Goal: Use online tool/utility: Utilize a website feature to perform a specific function

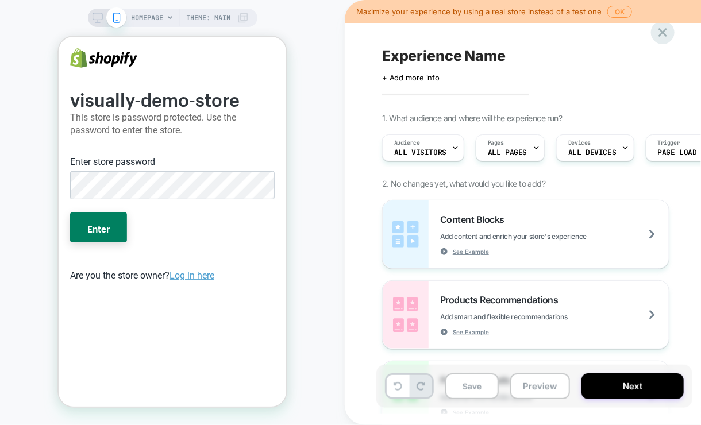
click at [664, 34] on icon at bounding box center [663, 32] width 9 height 9
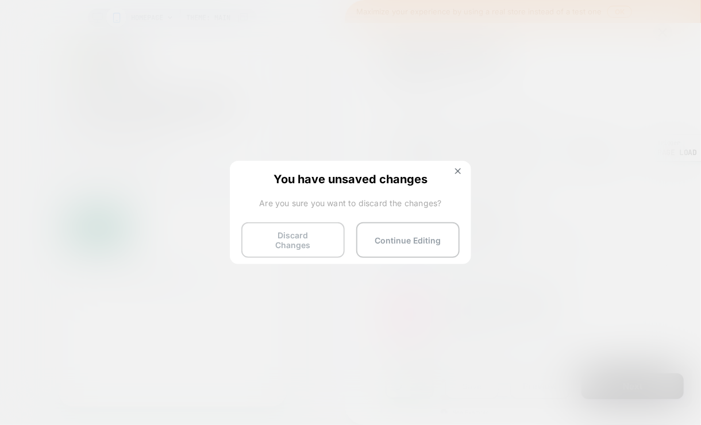
click at [305, 244] on button "Discard Changes" at bounding box center [292, 240] width 103 height 36
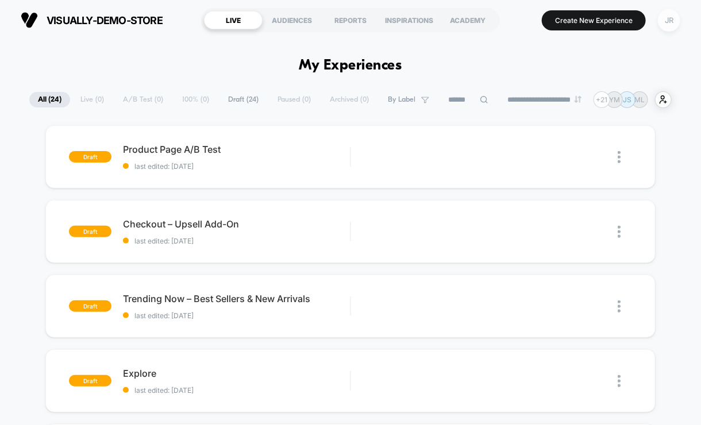
click at [671, 18] on div "JR" at bounding box center [669, 20] width 22 height 22
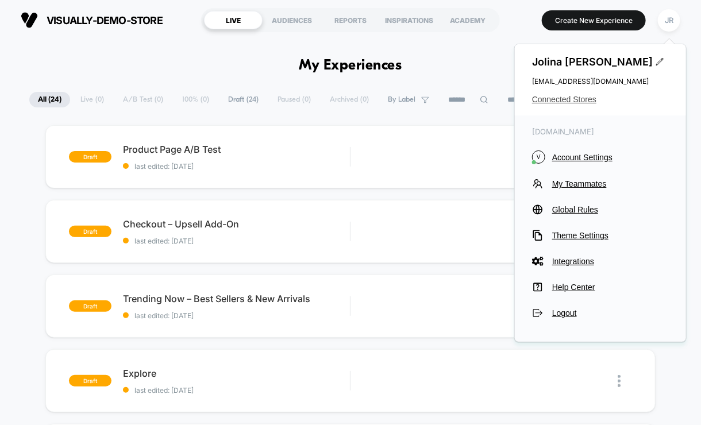
click at [593, 95] on span "Connected Stores" at bounding box center [600, 99] width 137 height 9
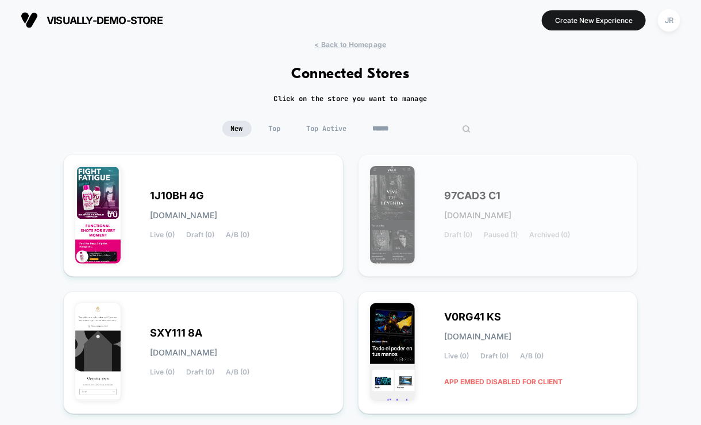
click at [415, 128] on input at bounding box center [421, 129] width 115 height 16
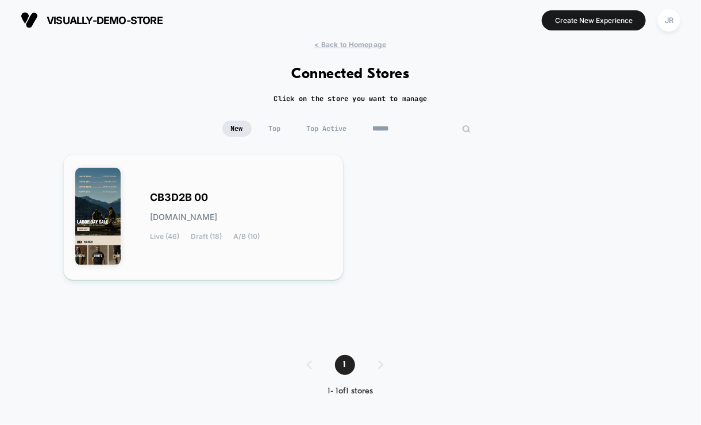
type input "******"
click at [317, 190] on div "CB3D2B 00 [DOMAIN_NAME] Live (46) Draft (18) A/B (10)" at bounding box center [203, 217] width 256 height 102
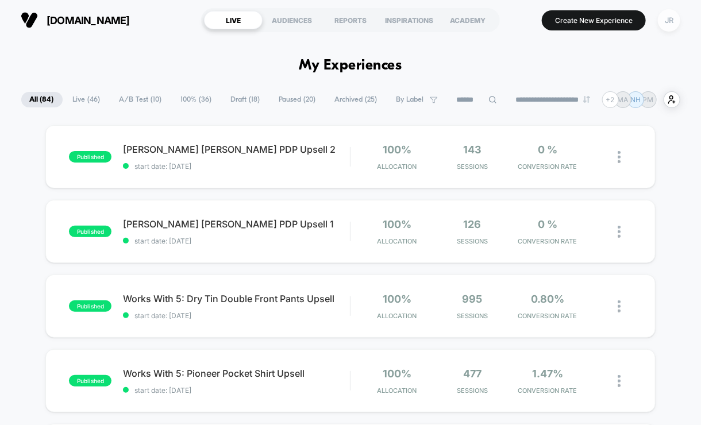
click at [670, 19] on div "JR" at bounding box center [669, 20] width 22 height 22
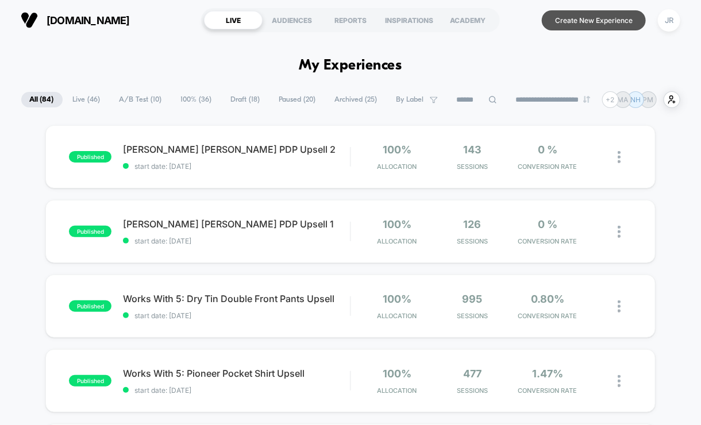
click at [560, 23] on button "Create New Experience" at bounding box center [594, 20] width 104 height 20
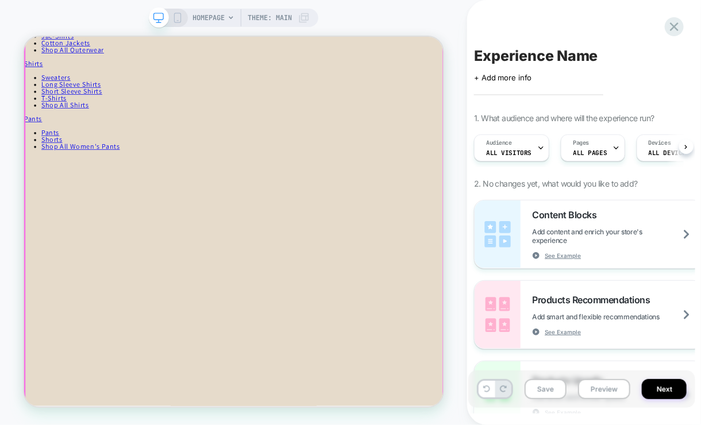
scroll to position [1788, 0]
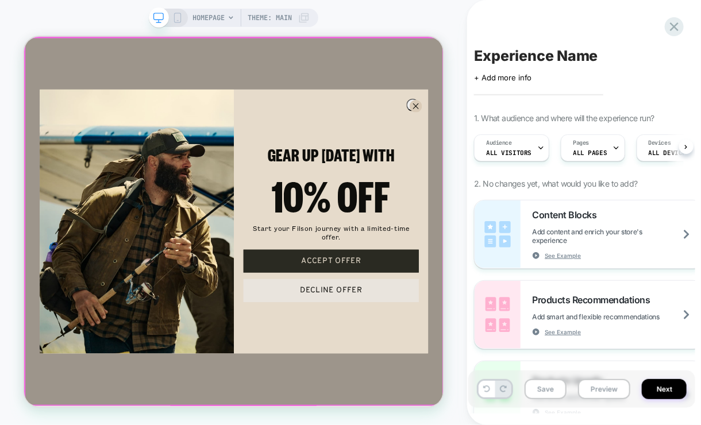
click at [46, 49] on div "Close dialog GEAR UP [DATE] WITH 10% OFF Start your Filson journey with a limit…" at bounding box center [303, 282] width 559 height 492
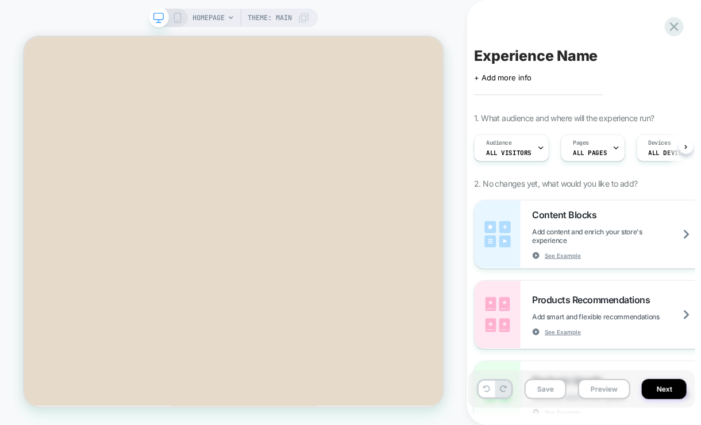
click at [217, 18] on span "HOMEPAGE" at bounding box center [209, 18] width 32 height 18
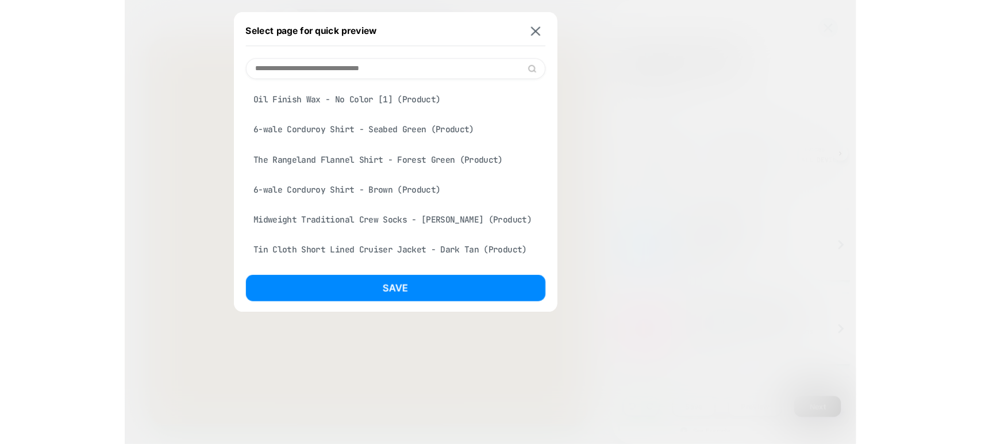
scroll to position [575, 0]
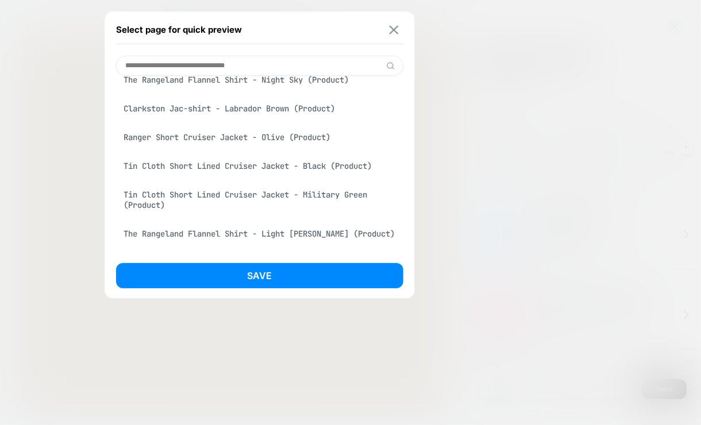
click at [391, 33] on img at bounding box center [393, 29] width 9 height 9
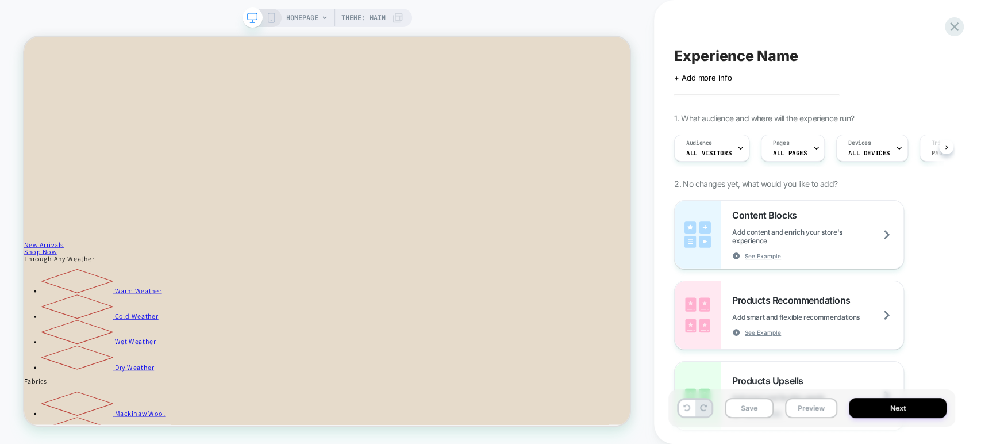
scroll to position [1107, 0]
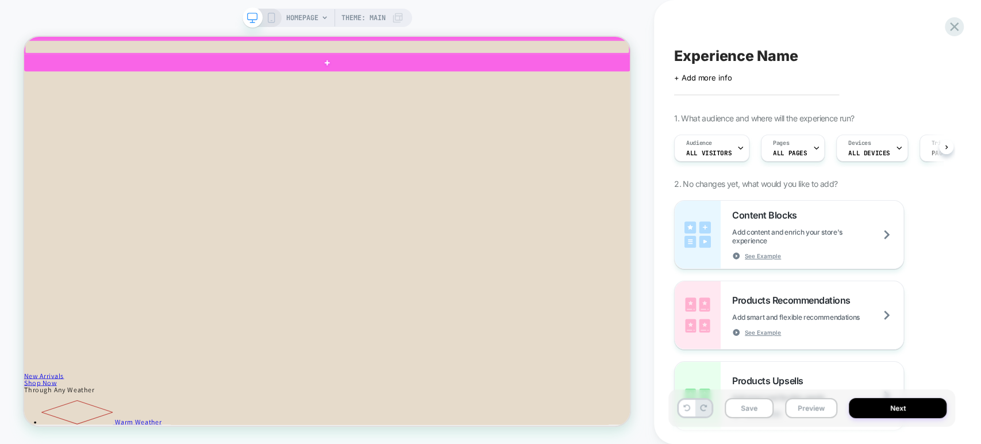
click at [49, 45] on div at bounding box center [428, 50] width 806 height 17
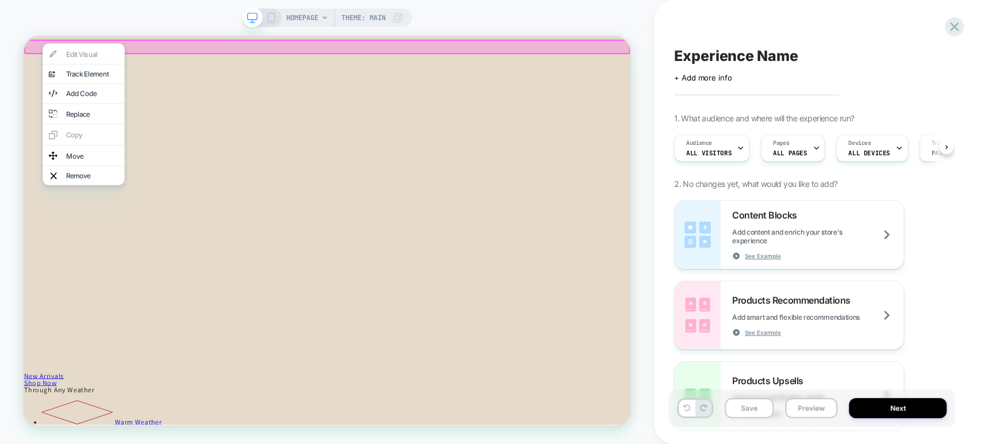
click at [36, 46] on div at bounding box center [428, 51] width 808 height 20
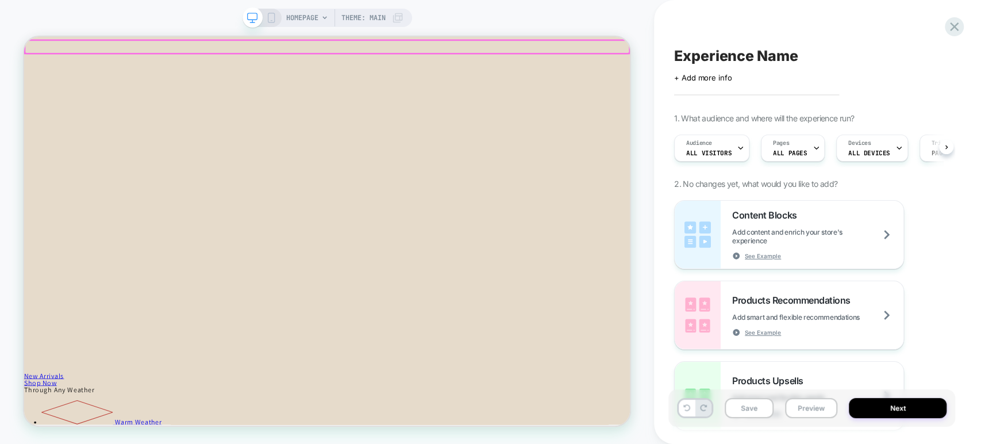
click at [36, 46] on div at bounding box center [428, 50] width 806 height 17
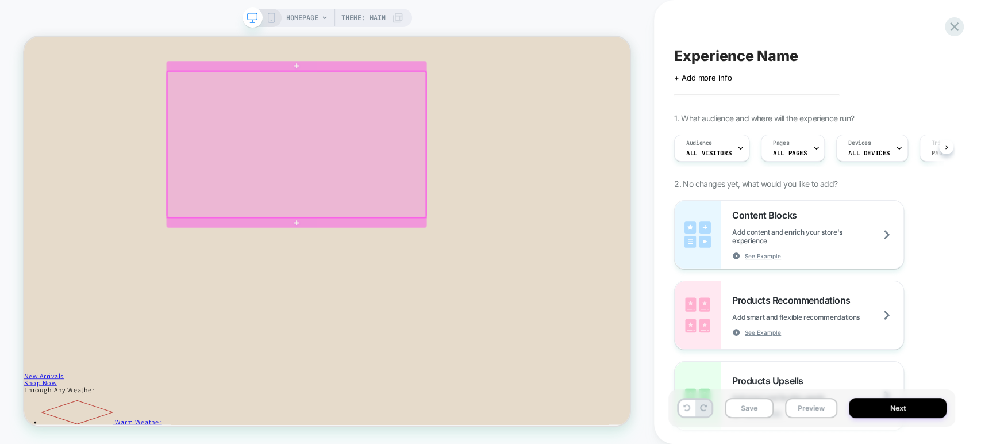
click at [311, 197] on div at bounding box center [387, 180] width 345 height 194
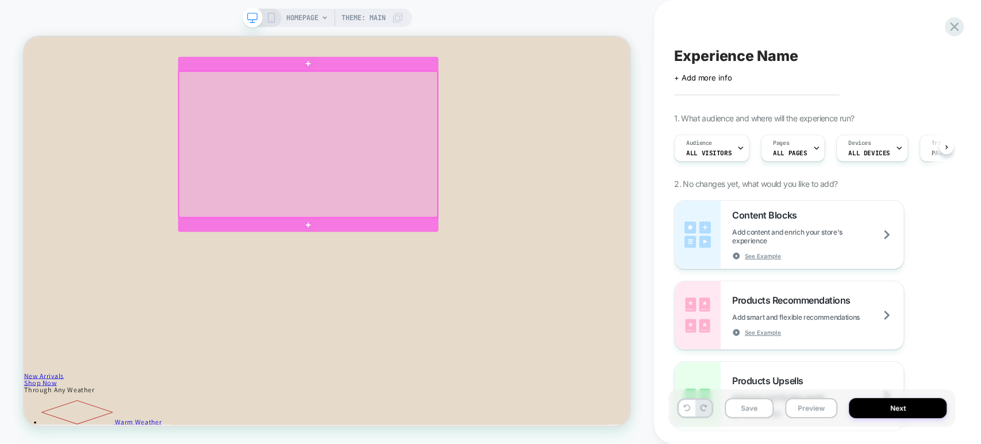
click at [345, 254] on div at bounding box center [402, 180] width 345 height 194
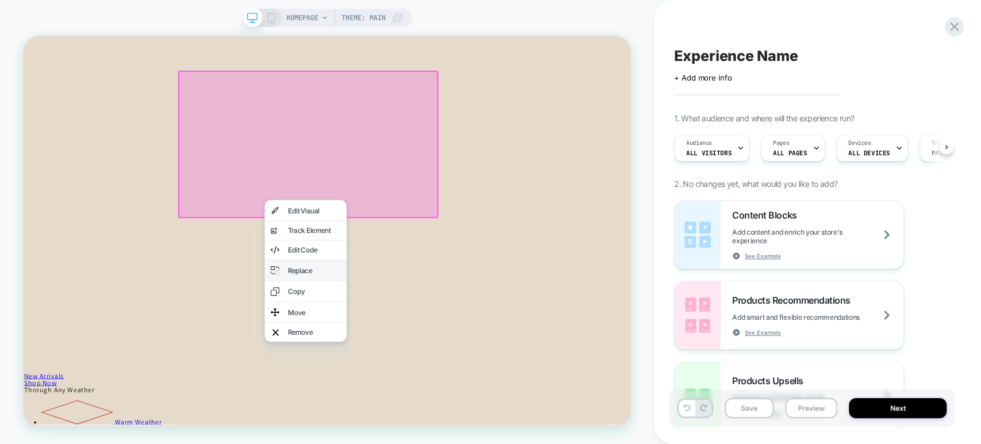
click at [411, 344] on div "Replace" at bounding box center [411, 348] width 70 height 9
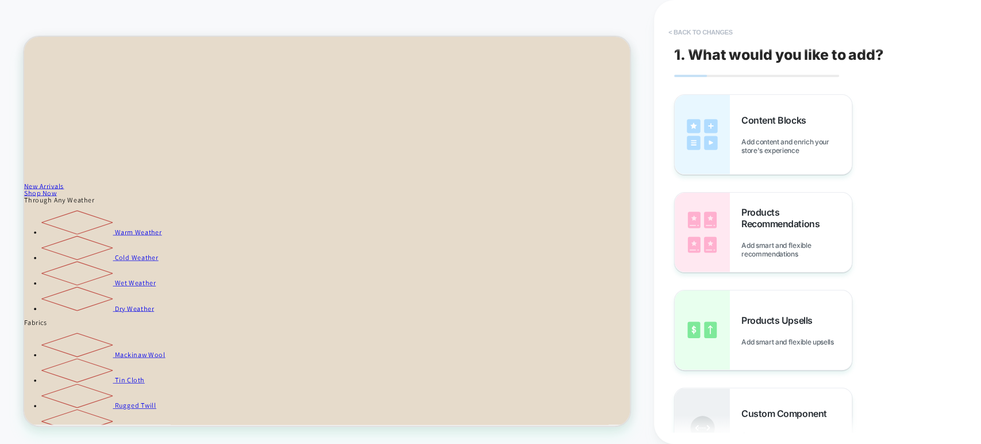
click at [679, 28] on button "< Back to changes" at bounding box center [701, 32] width 76 height 18
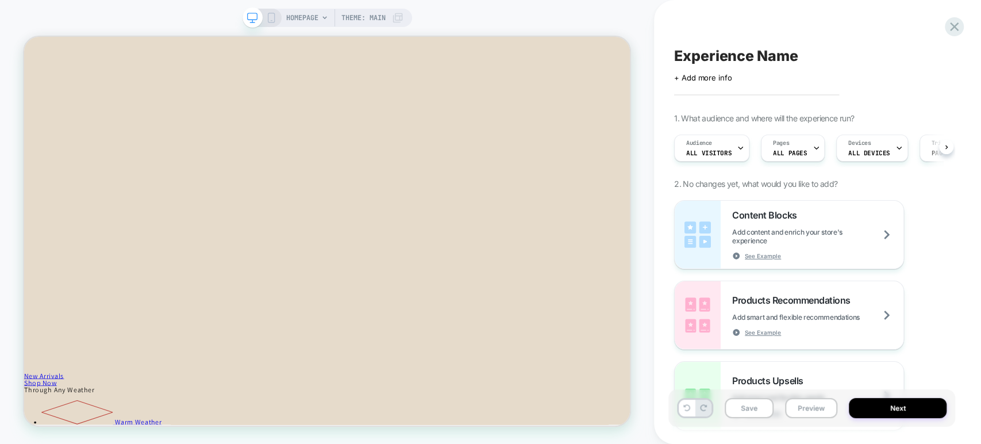
scroll to position [0, 0]
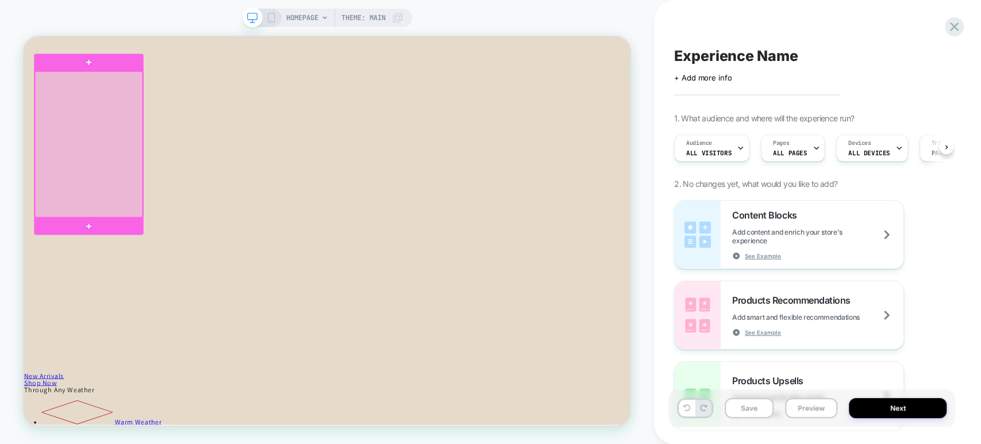
click at [128, 179] on div at bounding box center [111, 180] width 144 height 194
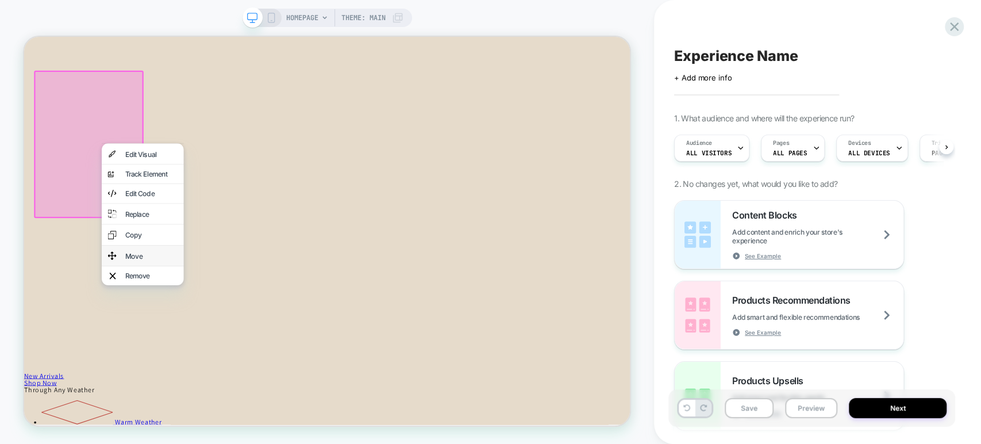
click at [169, 324] on div "Move" at bounding box center [194, 328] width 70 height 9
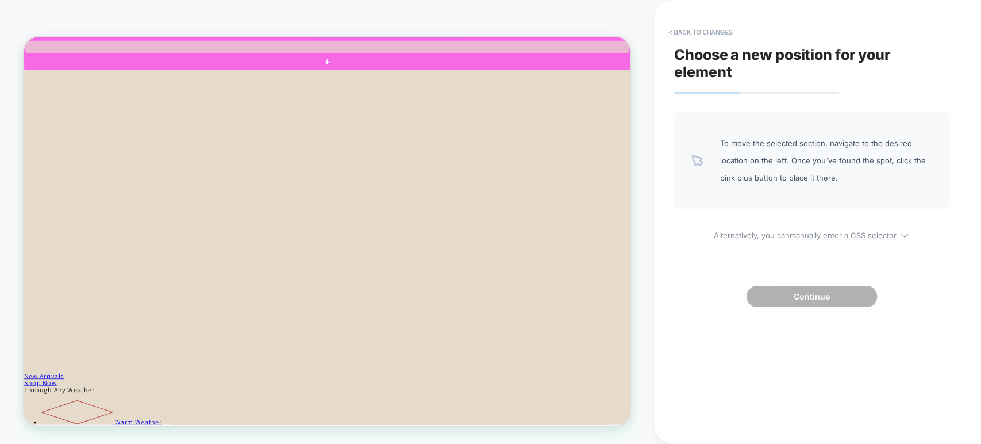
click at [43, 46] on div at bounding box center [428, 50] width 806 height 17
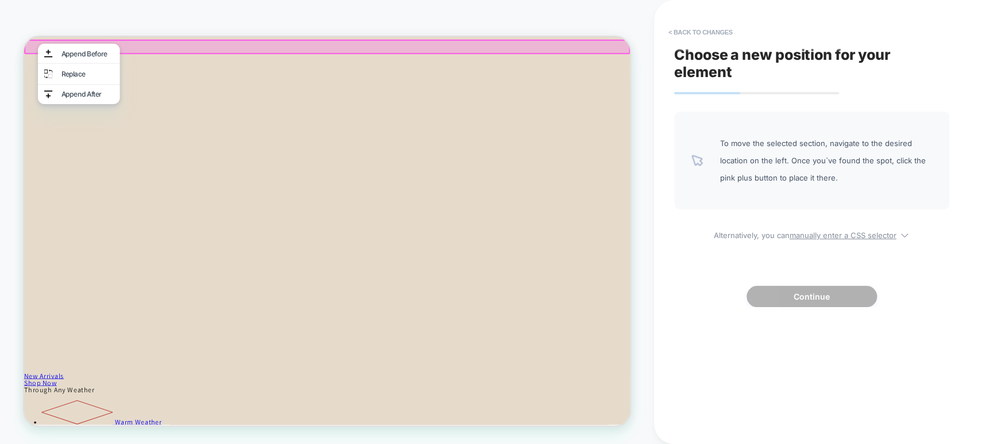
click at [9, 53] on div "HOMEPAGE Theme: MAIN" at bounding box center [327, 221] width 654 height 421
click at [74, 23] on div "HOMEPAGE Theme: MAIN" at bounding box center [327, 221] width 654 height 421
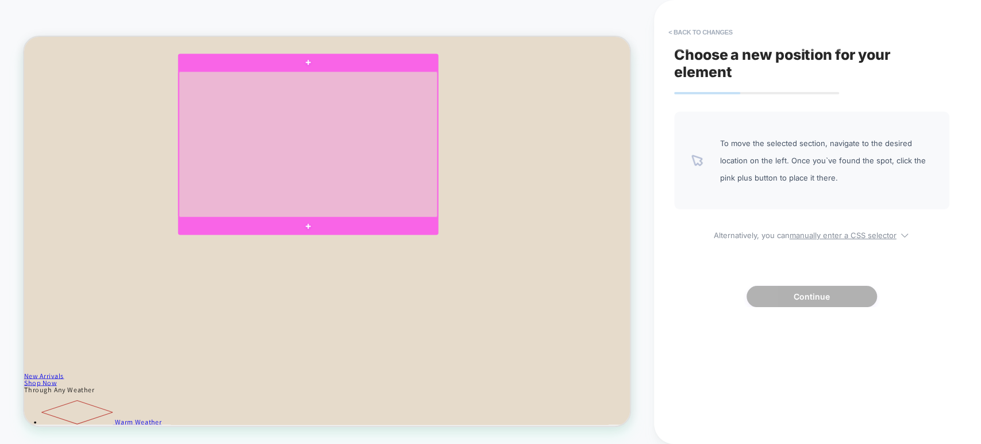
click at [501, 242] on div at bounding box center [402, 180] width 345 height 194
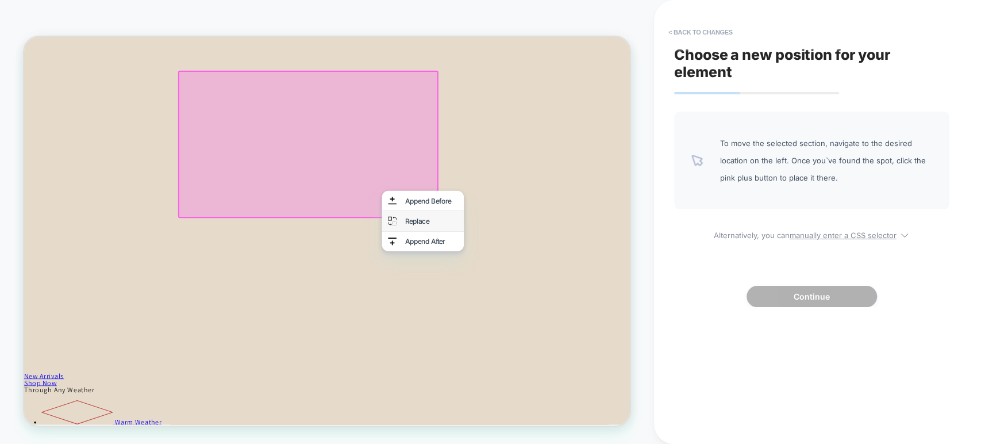
click at [518, 275] on div "Replace" at bounding box center [555, 282] width 109 height 28
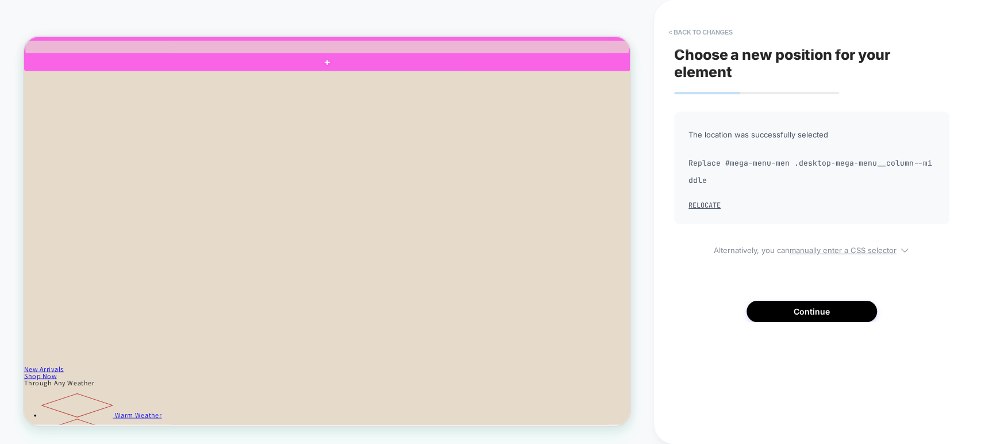
click at [43, 48] on div at bounding box center [428, 50] width 806 height 17
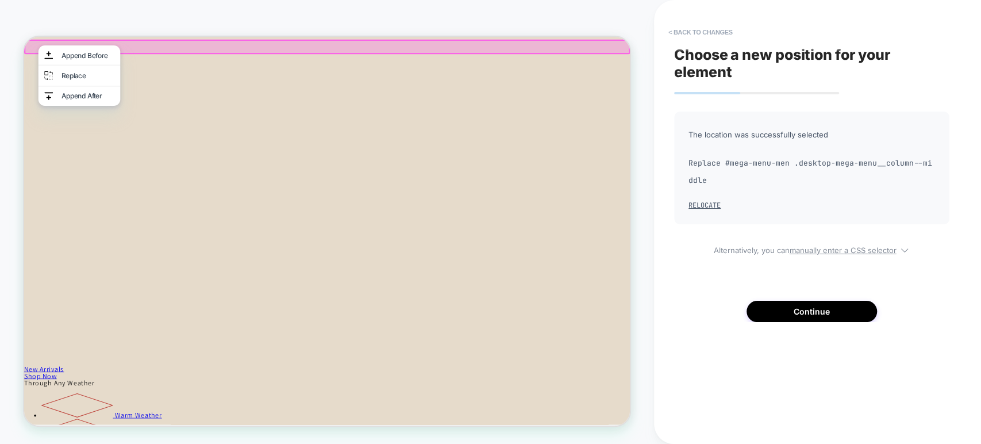
click at [256, 6] on div "HOMEPAGE Theme: MAIN" at bounding box center [327, 222] width 654 height 444
click at [92, 18] on div "HOMEPAGE Theme: MAIN" at bounding box center [327, 221] width 654 height 421
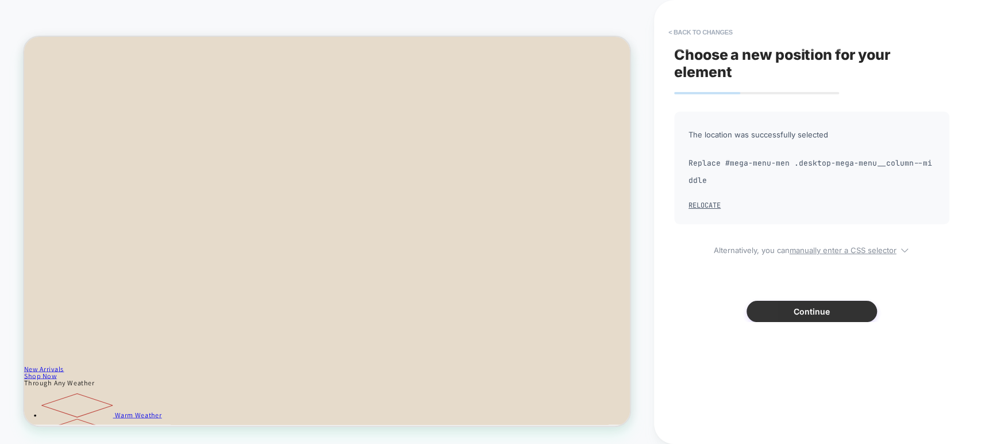
click at [701, 304] on button "Continue" at bounding box center [811, 311] width 130 height 21
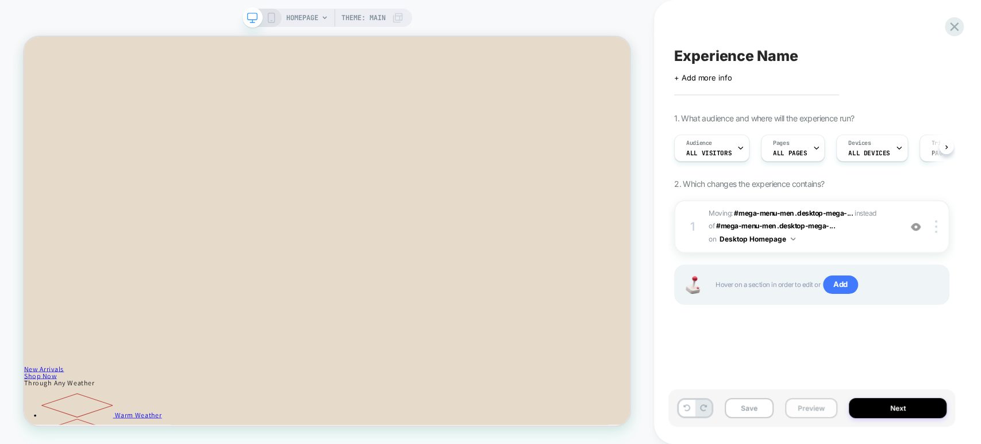
click at [701, 404] on button "Preview" at bounding box center [811, 408] width 52 height 20
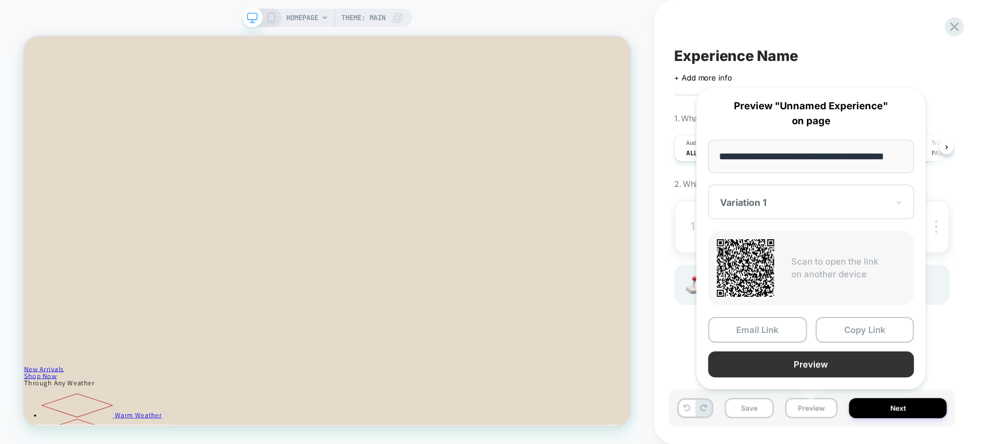
click at [701, 360] on button "Preview" at bounding box center [811, 364] width 206 height 26
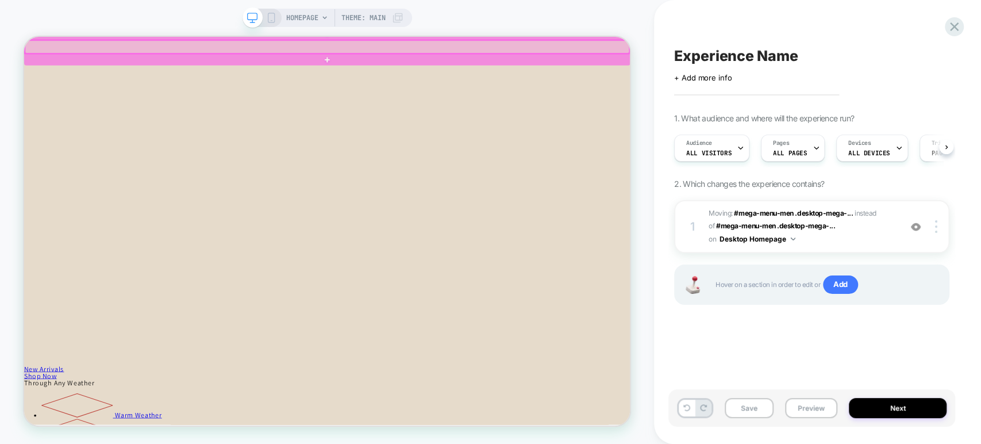
click at [91, 51] on div at bounding box center [428, 50] width 806 height 17
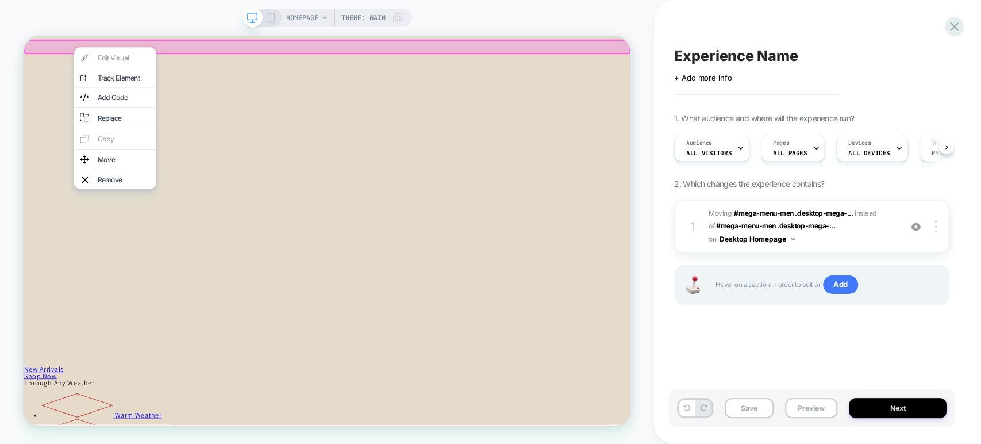
click at [102, 22] on div "HOMEPAGE Theme: MAIN" at bounding box center [327, 221] width 654 height 421
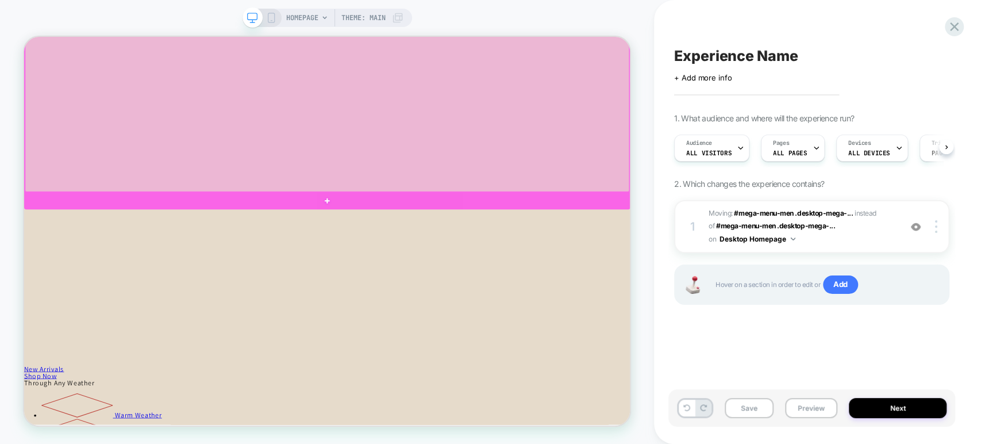
click at [99, 47] on div at bounding box center [428, 17] width 806 height 452
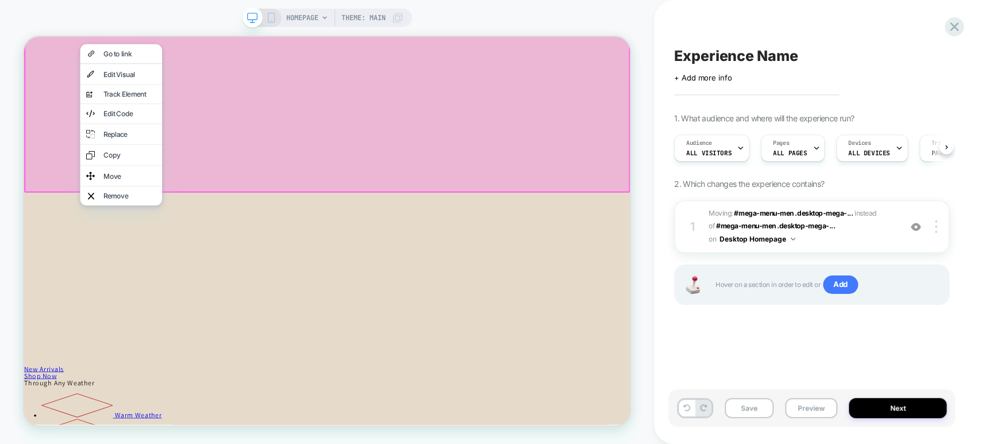
click at [109, 12] on div "HOMEPAGE Theme: MAIN" at bounding box center [327, 221] width 654 height 421
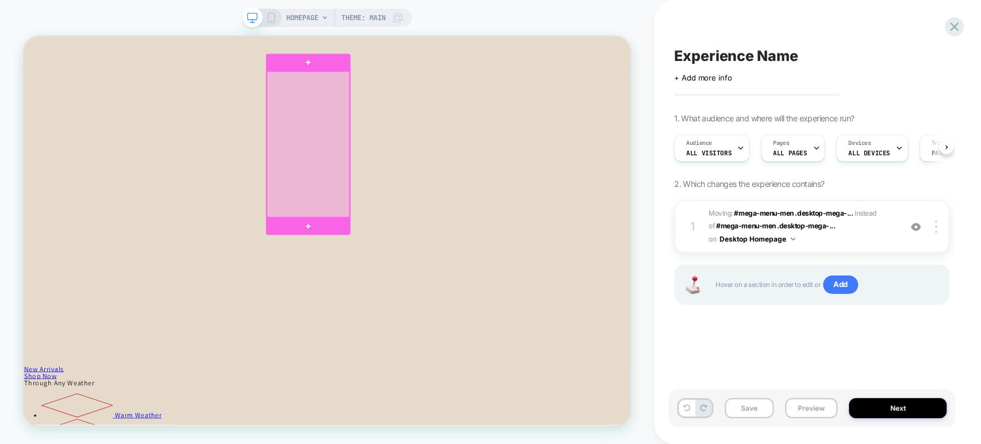
click at [393, 222] on div at bounding box center [403, 180] width 110 height 194
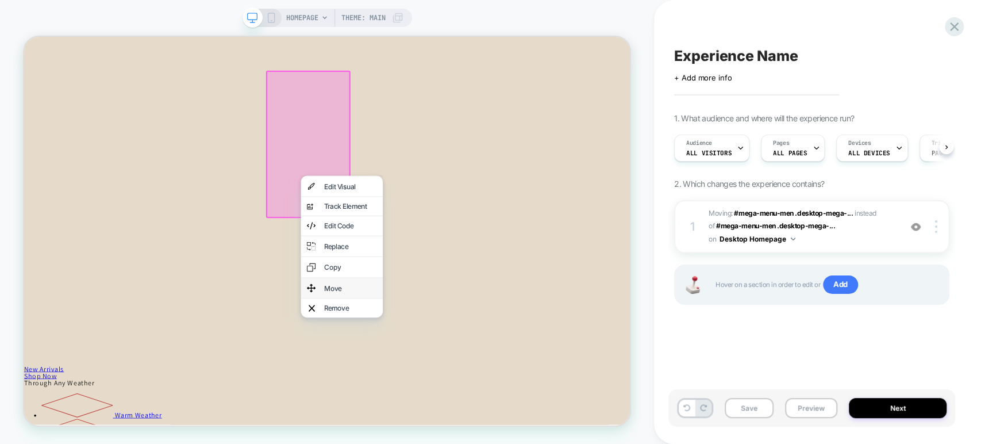
click at [416, 359] on div "Move" at bounding box center [447, 372] width 109 height 28
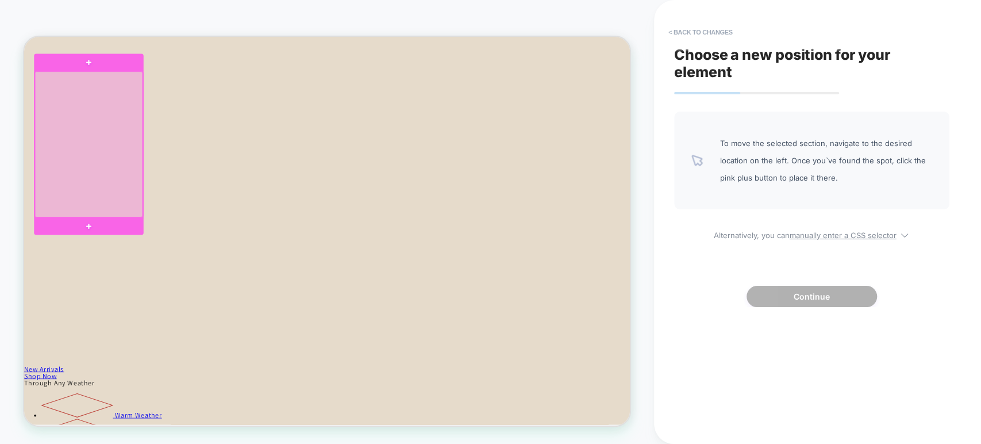
click at [170, 97] on div at bounding box center [111, 180] width 144 height 194
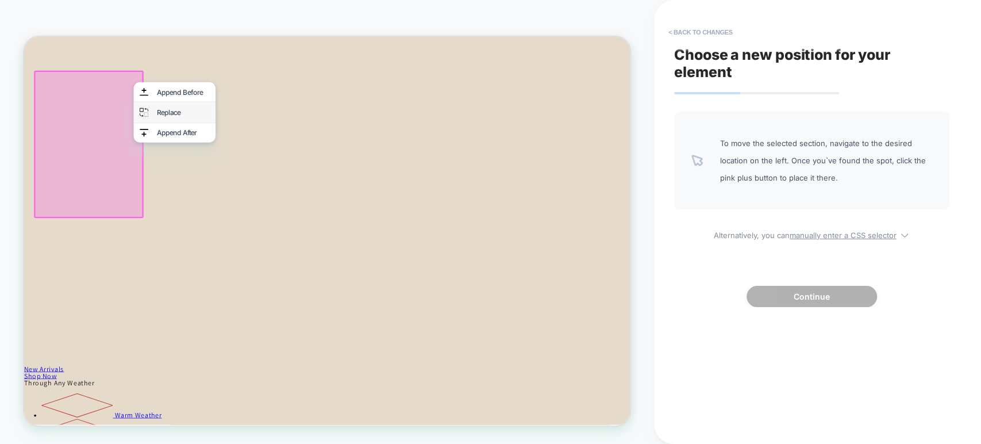
click at [196, 130] on div "Replace" at bounding box center [224, 138] width 109 height 28
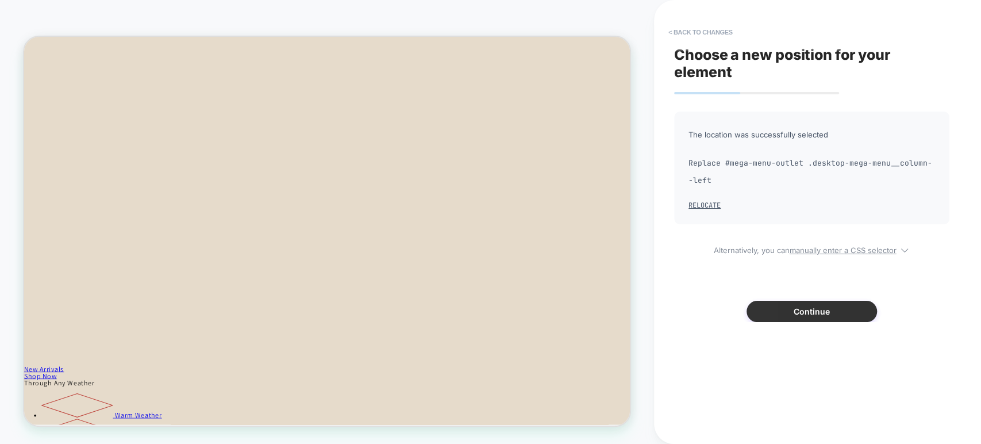
click at [701, 313] on button "Continue" at bounding box center [811, 311] width 130 height 21
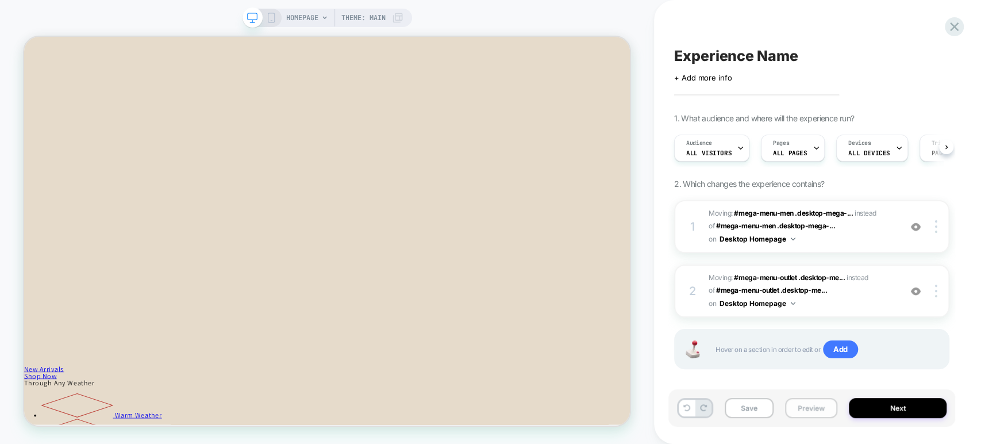
click at [701, 410] on button "Preview" at bounding box center [811, 408] width 52 height 20
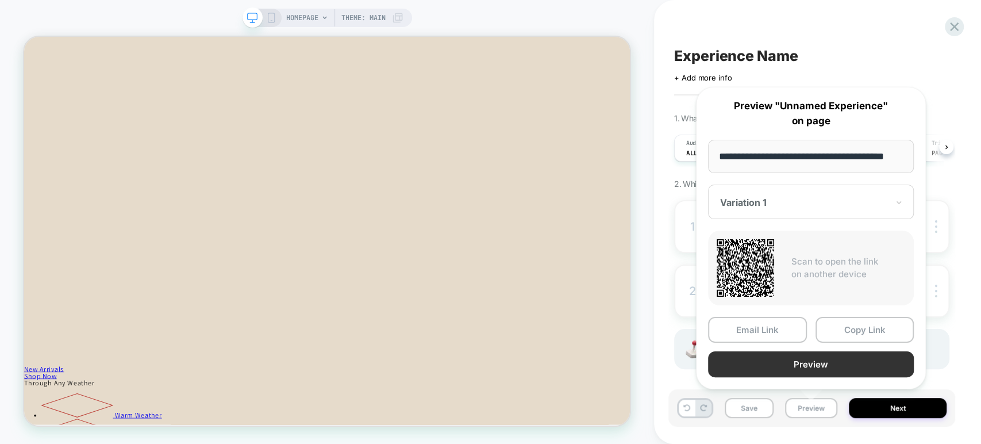
click at [701, 361] on button "Preview" at bounding box center [811, 364] width 206 height 26
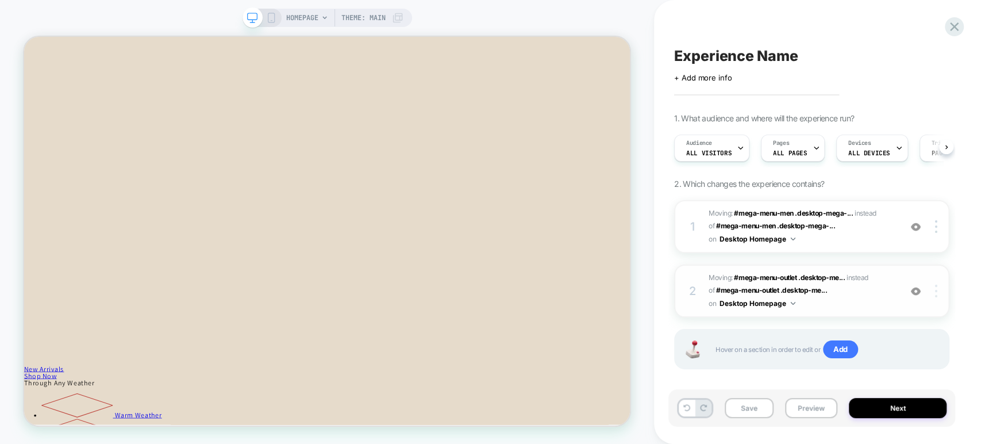
click at [701, 294] on img at bounding box center [936, 290] width 2 height 13
click at [701, 317] on div "Delete" at bounding box center [868, 321] width 102 height 31
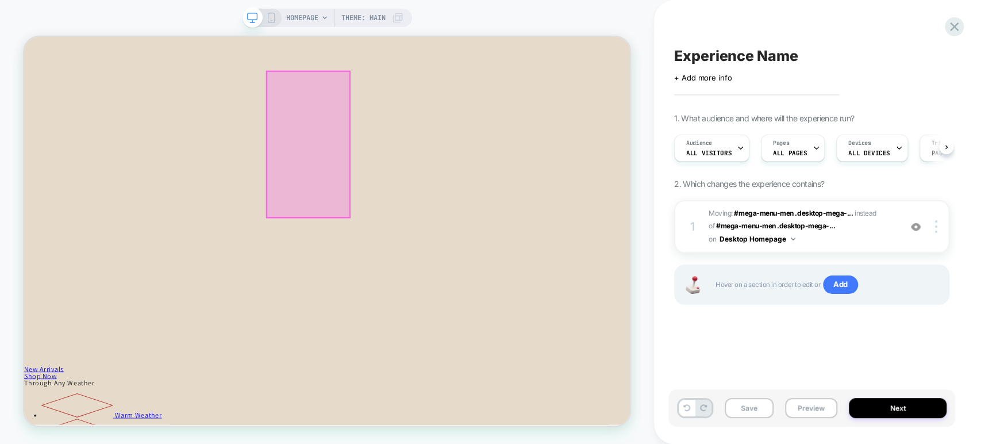
click at [411, 94] on div at bounding box center [403, 180] width 110 height 194
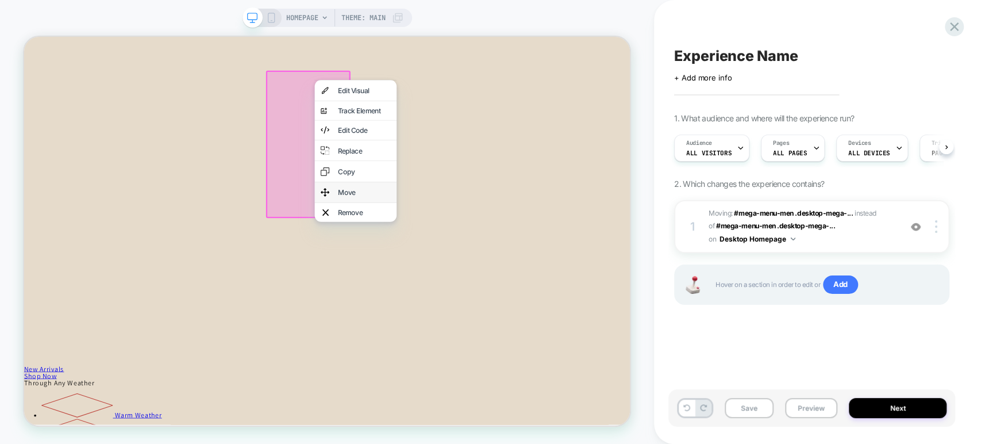
click at [460, 230] on div "Move" at bounding box center [465, 244] width 109 height 28
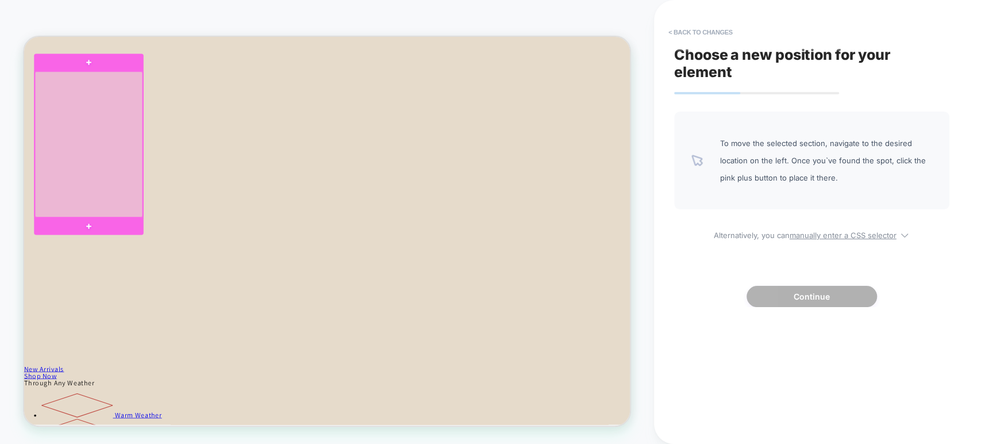
click at [125, 134] on div at bounding box center [111, 180] width 144 height 194
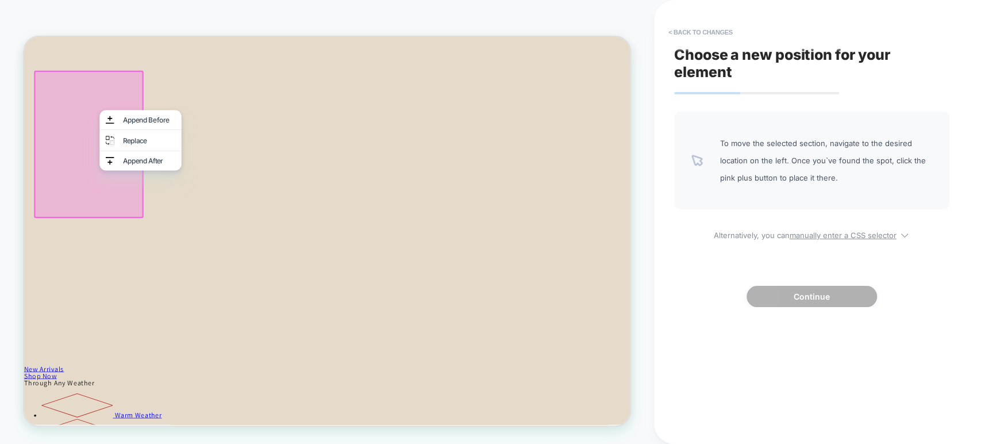
click at [201, 5] on div "HOMEPAGE Theme: MAIN" at bounding box center [327, 222] width 654 height 444
click at [192, 21] on div "HOMEPAGE Theme: MAIN" at bounding box center [327, 221] width 654 height 421
click at [193, 18] on div "HOMEPAGE Theme: MAIN" at bounding box center [327, 221] width 654 height 421
click at [701, 34] on button "< Back to changes" at bounding box center [701, 32] width 76 height 18
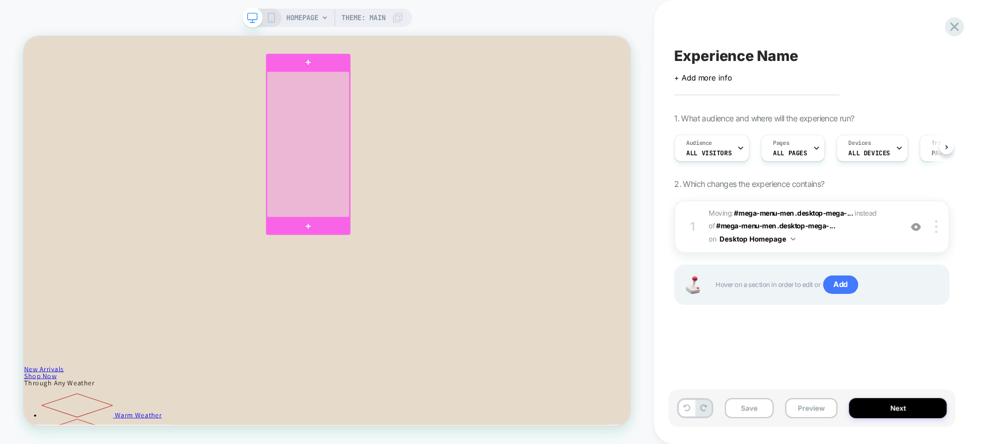
click at [415, 98] on div at bounding box center [403, 180] width 110 height 194
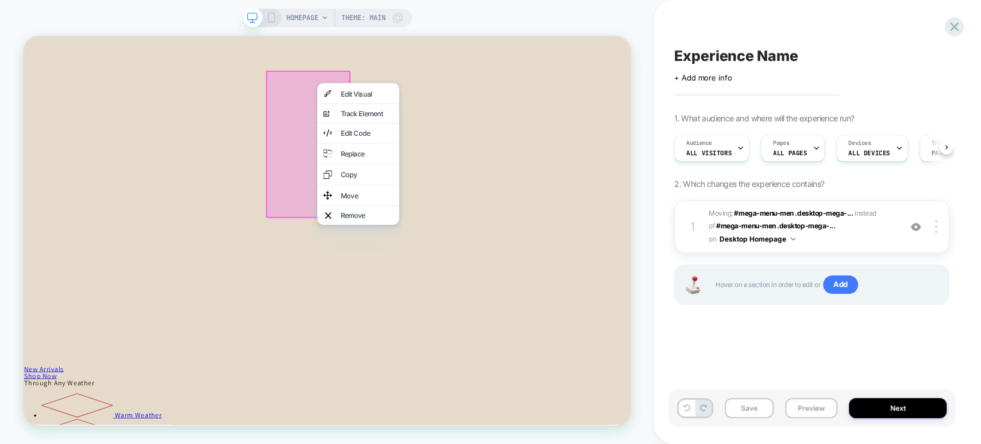
click at [187, 26] on div "HOMEPAGE Theme: MAIN" at bounding box center [327, 221] width 654 height 421
click at [464, 234] on div "Move" at bounding box center [469, 248] width 109 height 28
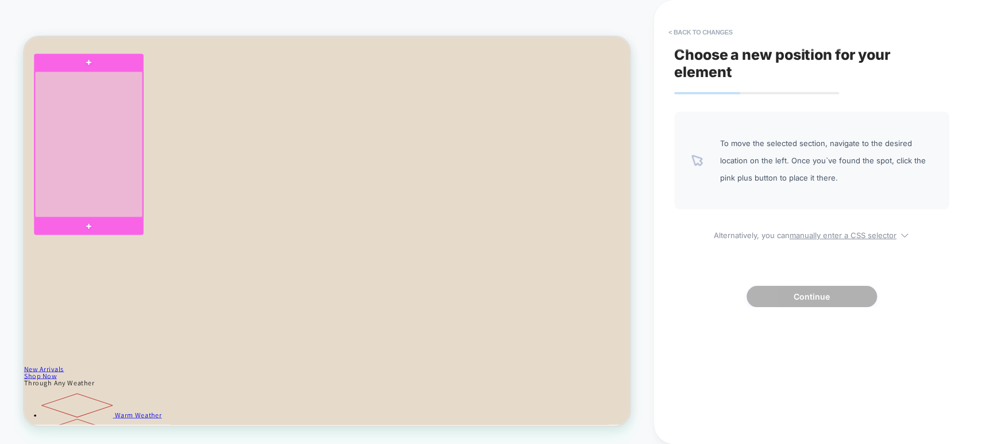
click at [177, 172] on div at bounding box center [111, 180] width 144 height 194
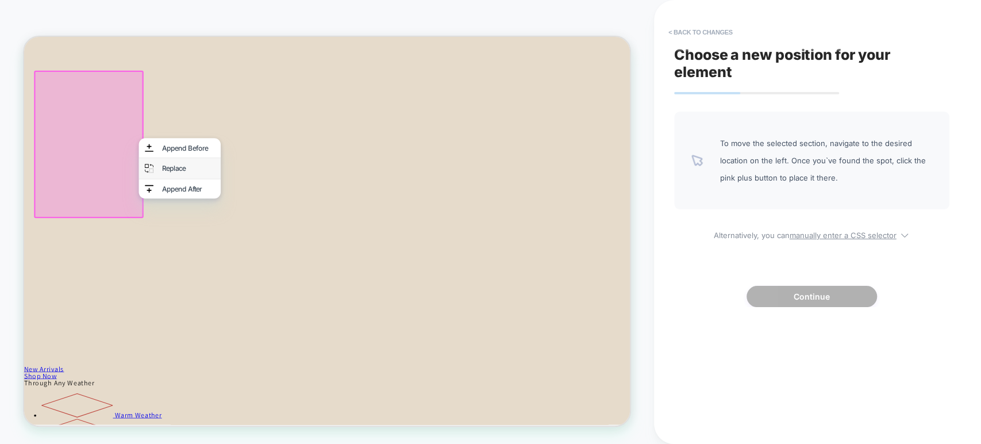
click at [224, 207] on div "Replace" at bounding box center [243, 211] width 70 height 9
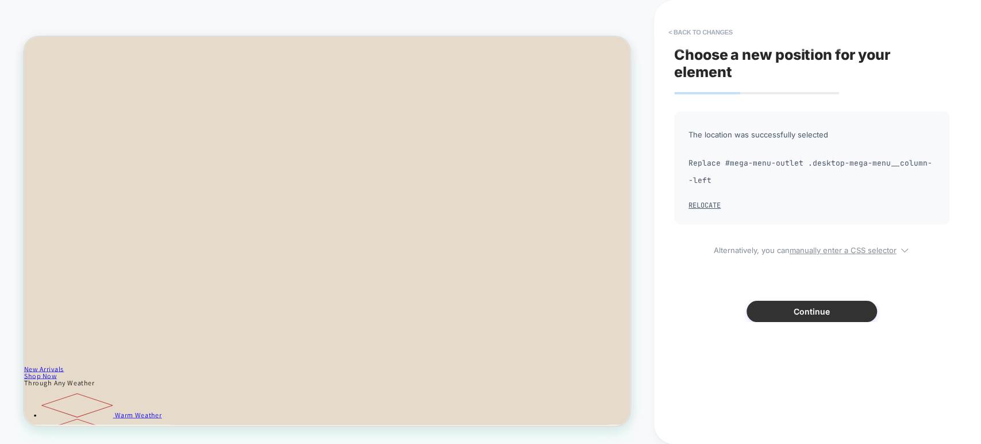
click at [701, 311] on button "Continue" at bounding box center [811, 311] width 130 height 21
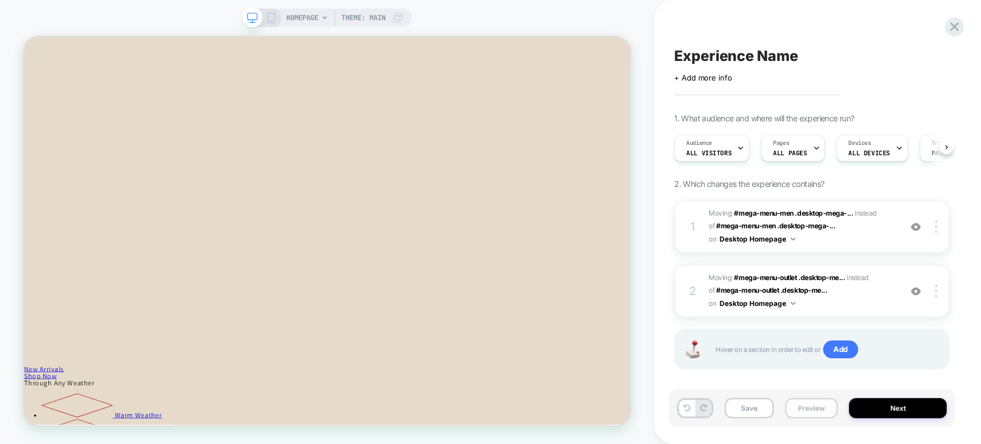
click at [701, 409] on button "Preview" at bounding box center [811, 408] width 52 height 20
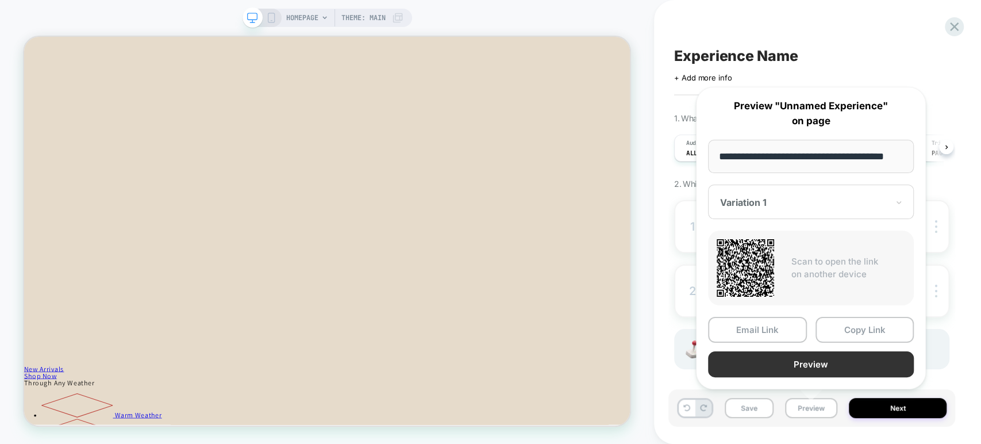
click at [701, 367] on button "Preview" at bounding box center [811, 364] width 206 height 26
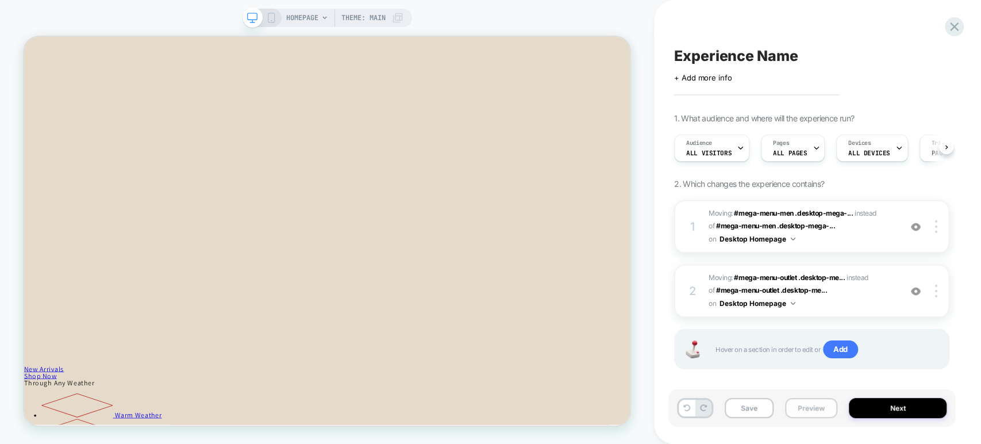
click at [701, 410] on button "Preview" at bounding box center [811, 408] width 52 height 20
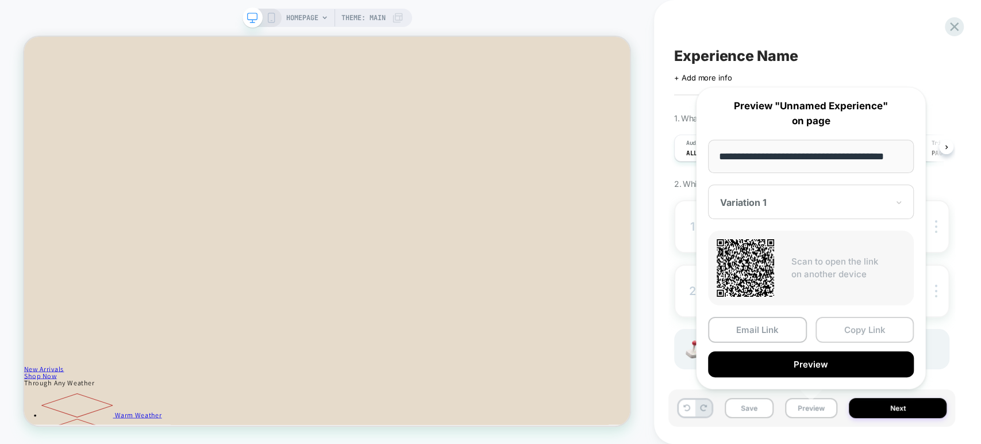
click at [701, 327] on button "Copy Link" at bounding box center [864, 330] width 99 height 26
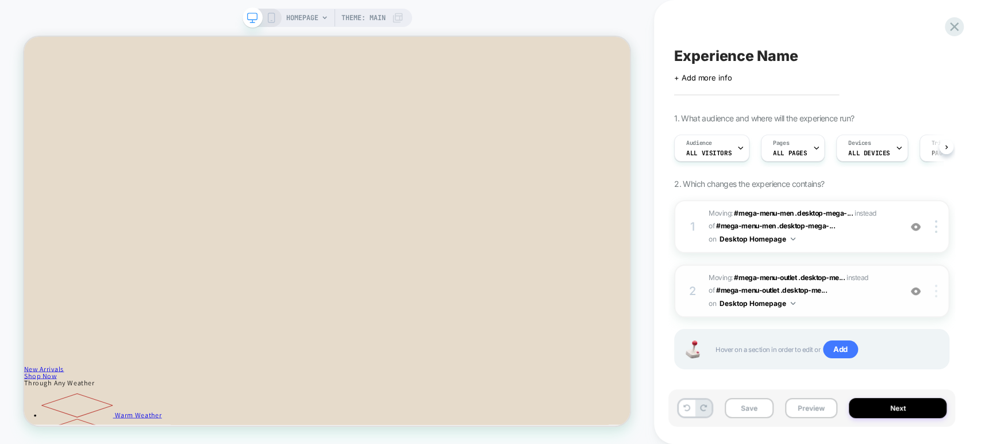
click at [701, 287] on img at bounding box center [936, 290] width 2 height 13
click at [701, 321] on div "Delete" at bounding box center [868, 321] width 102 height 31
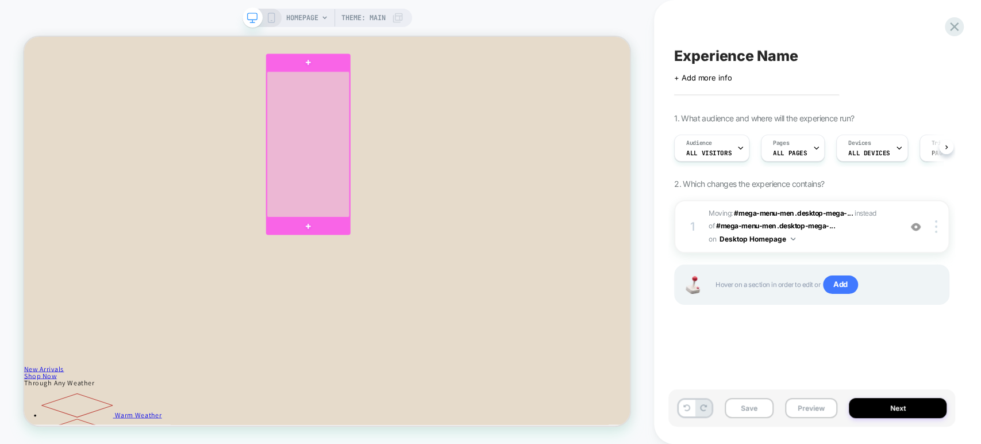
click at [387, 222] on div at bounding box center [403, 180] width 110 height 194
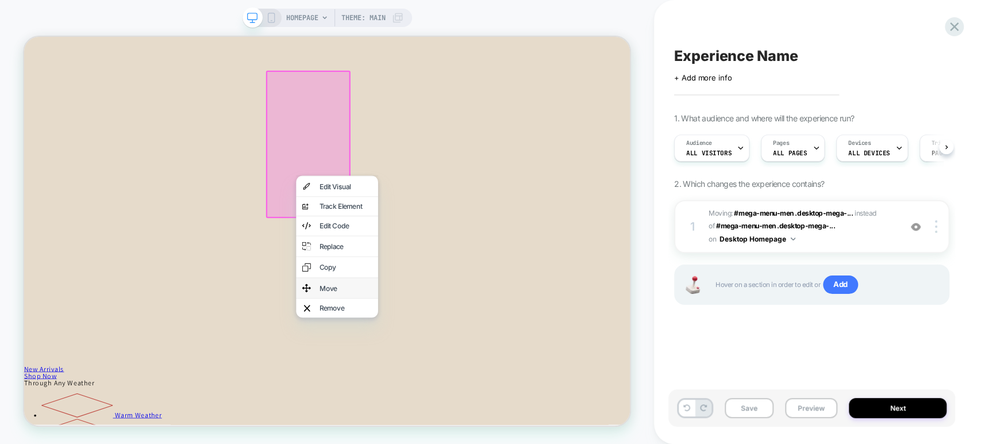
click at [434, 367] on div "Move" at bounding box center [453, 371] width 70 height 9
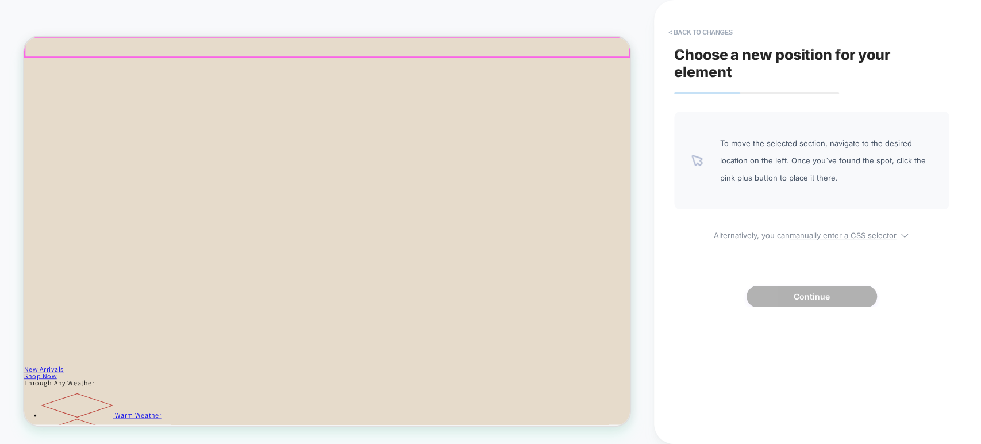
click at [210, 47] on div at bounding box center [428, 51] width 806 height 26
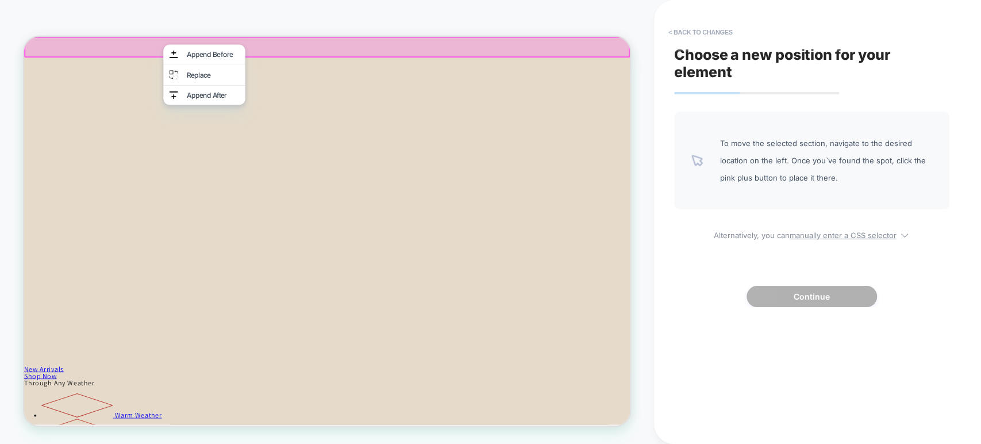
click at [166, 10] on div "HOMEPAGE Theme: MAIN" at bounding box center [327, 222] width 654 height 444
click at [139, 9] on div "HOMEPAGE Theme: MAIN" at bounding box center [327, 222] width 654 height 444
click at [159, 45] on div at bounding box center [428, 51] width 808 height 28
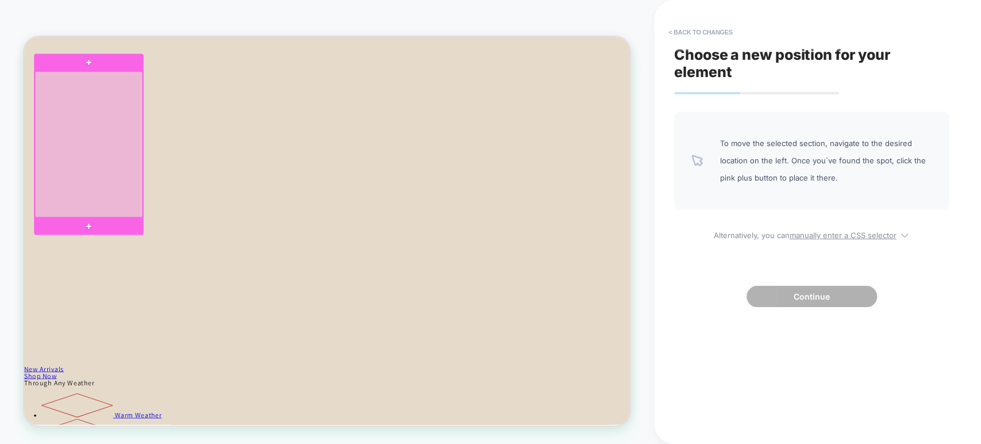
click at [155, 98] on div at bounding box center [111, 180] width 144 height 194
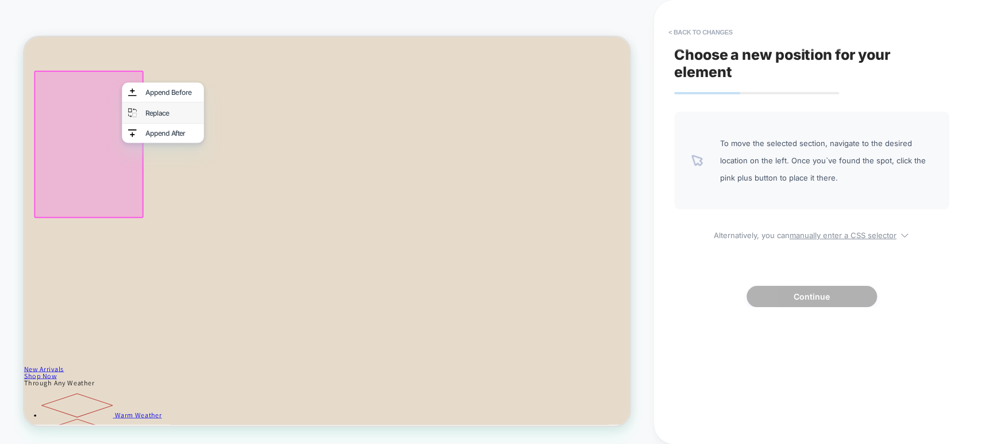
click at [190, 133] on div "Replace" at bounding box center [221, 137] width 70 height 9
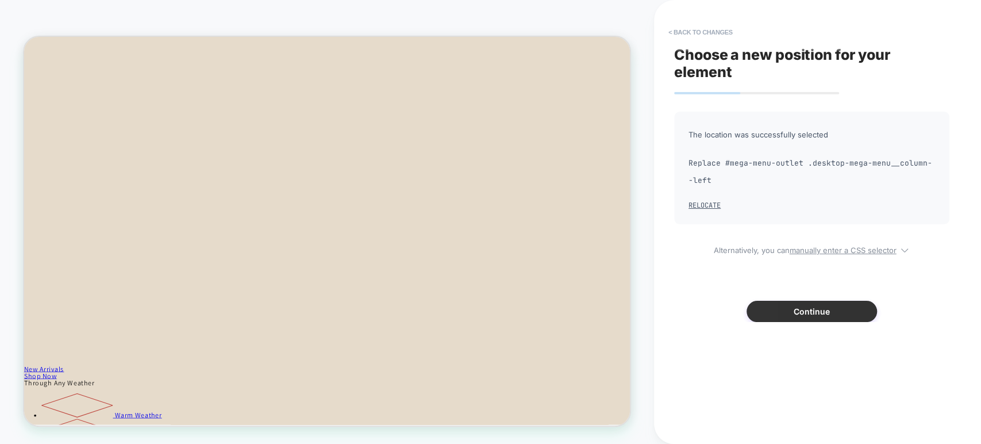
click at [701, 307] on button "Continue" at bounding box center [811, 311] width 130 height 21
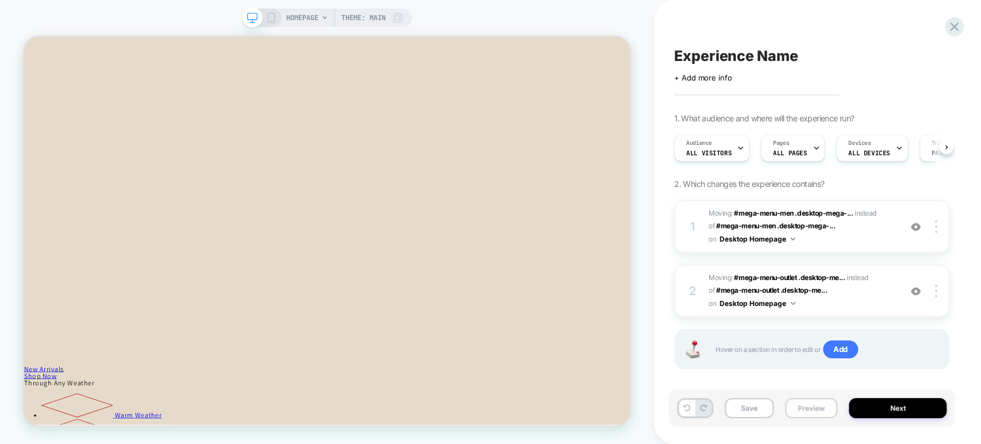
click at [701, 407] on button "Preview" at bounding box center [811, 408] width 52 height 20
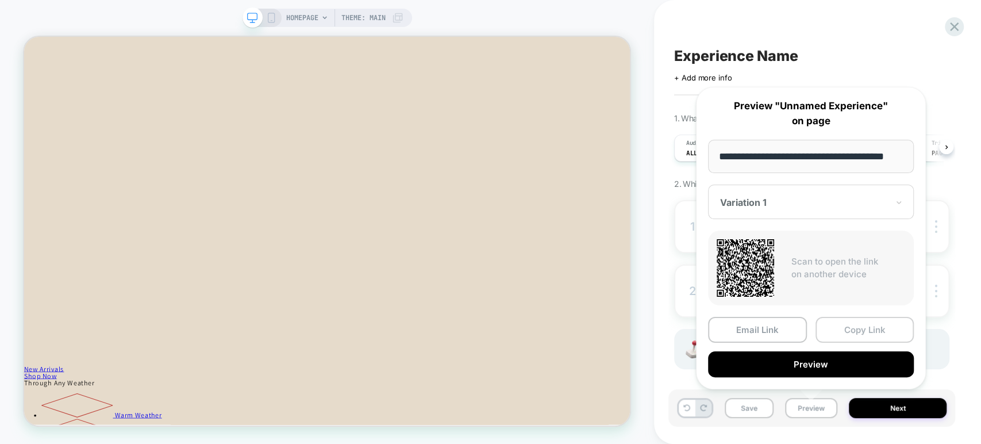
click at [701, 328] on button "Copy Link" at bounding box center [864, 330] width 99 height 26
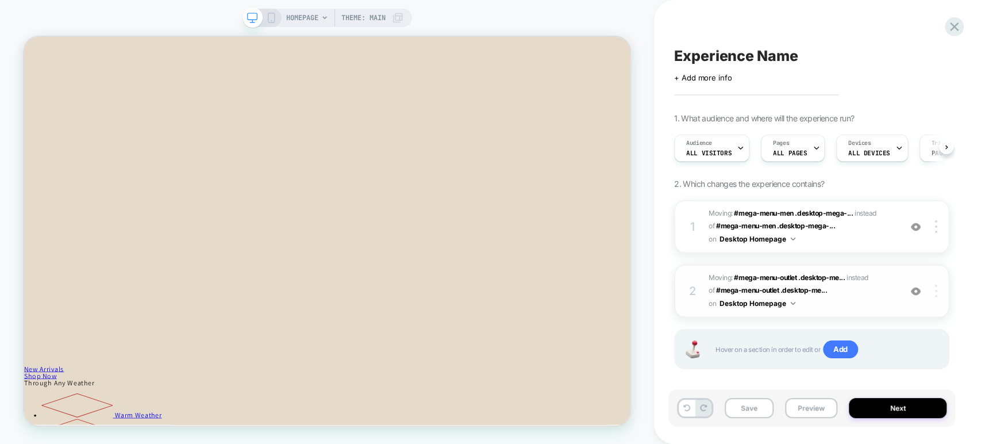
click at [701, 284] on div at bounding box center [938, 290] width 22 height 13
click at [701, 320] on div "Delete" at bounding box center [868, 321] width 102 height 31
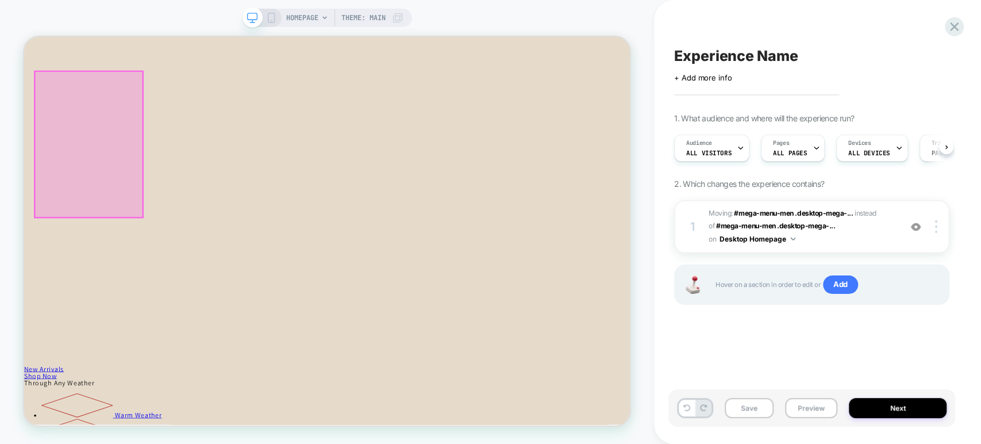
click at [163, 175] on div at bounding box center [111, 180] width 144 height 194
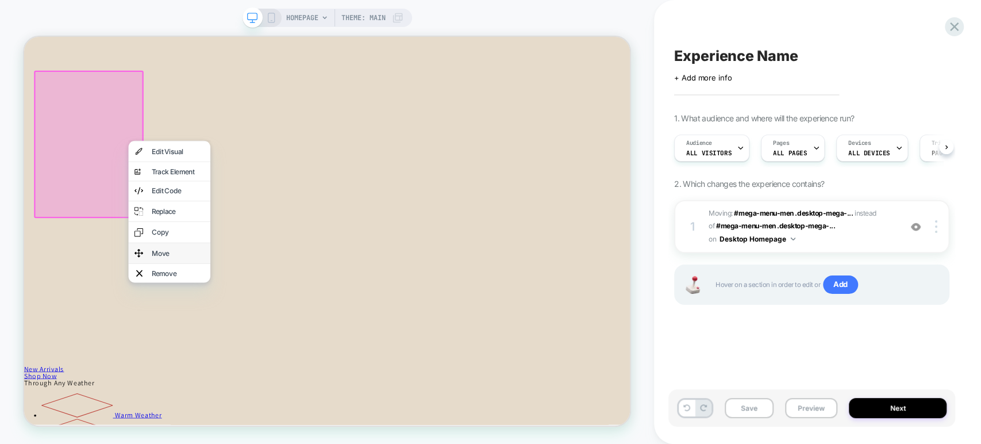
click at [208, 321] on div "Move" at bounding box center [229, 325] width 70 height 9
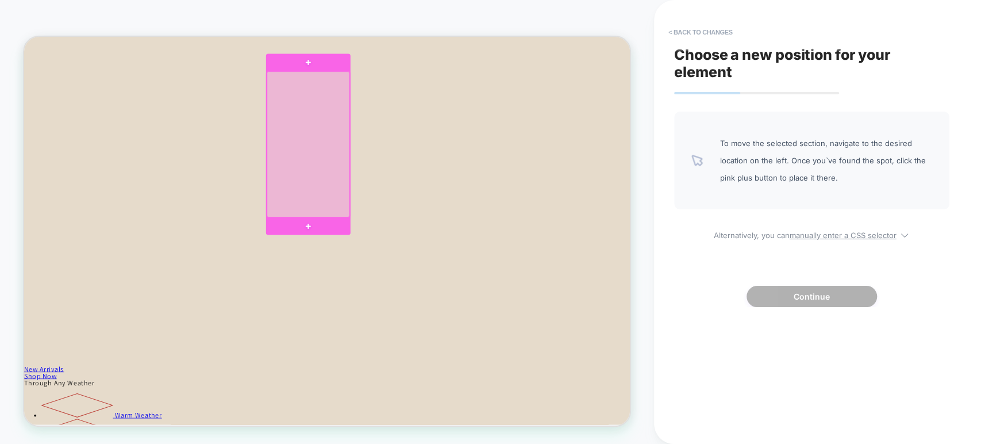
click at [358, 106] on div at bounding box center [403, 180] width 110 height 194
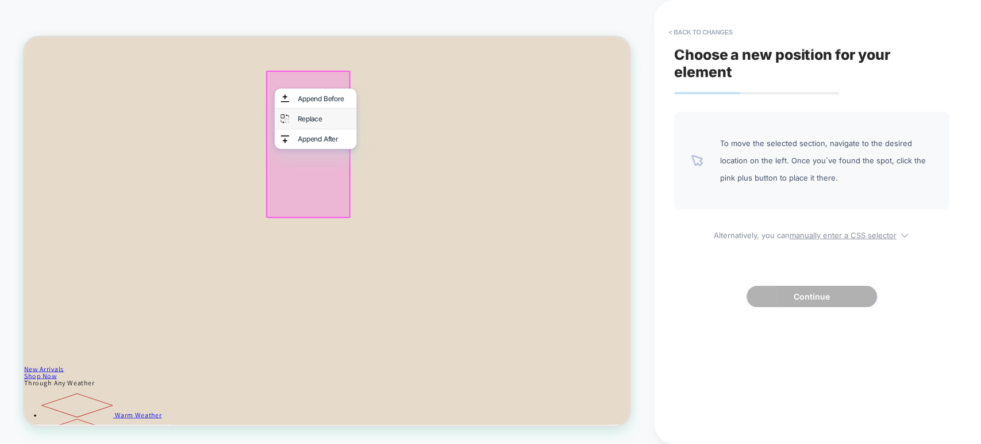
click at [392, 145] on div "Replace" at bounding box center [424, 145] width 70 height 9
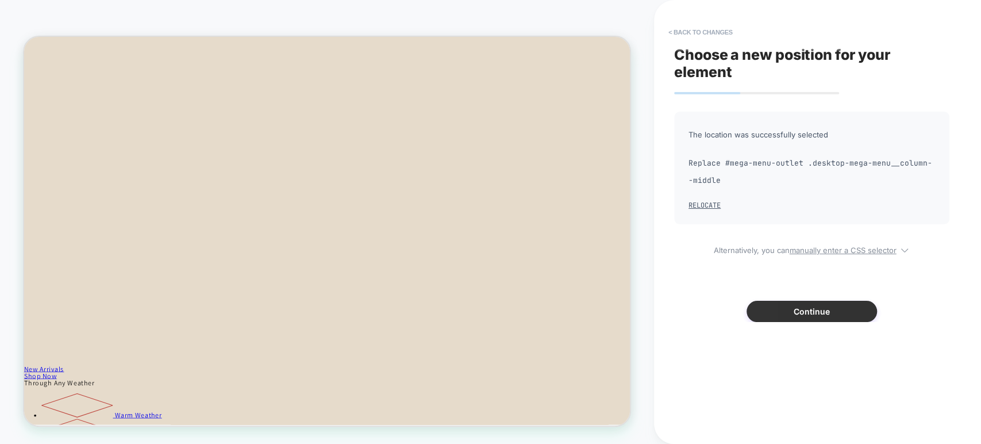
click at [701, 309] on button "Continue" at bounding box center [811, 311] width 130 height 21
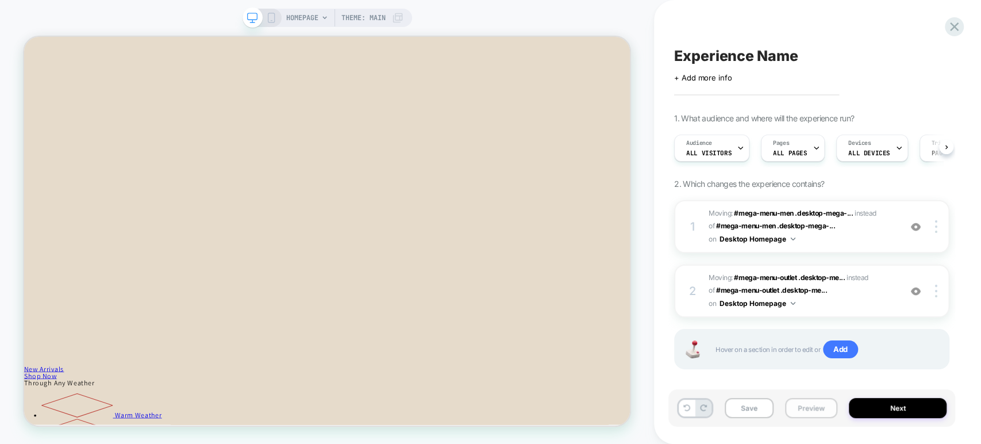
click at [701, 406] on button "Preview" at bounding box center [811, 408] width 52 height 20
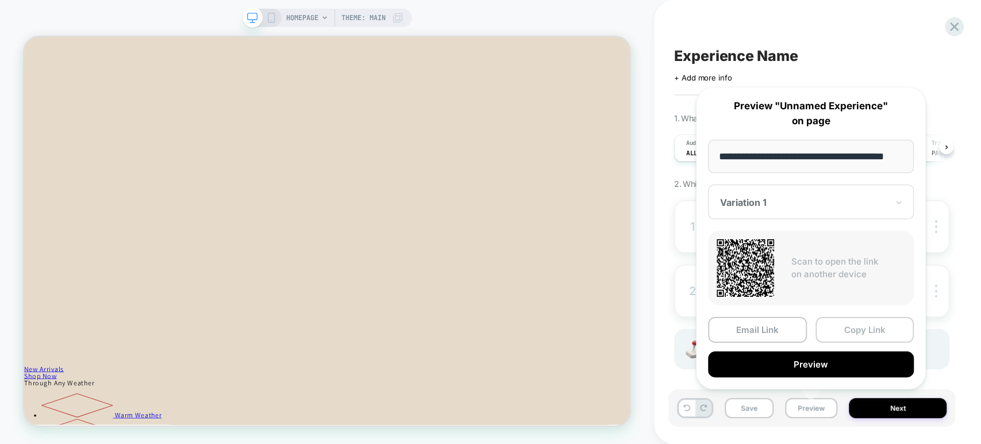
click at [701, 330] on button "Copy Link" at bounding box center [864, 330] width 99 height 26
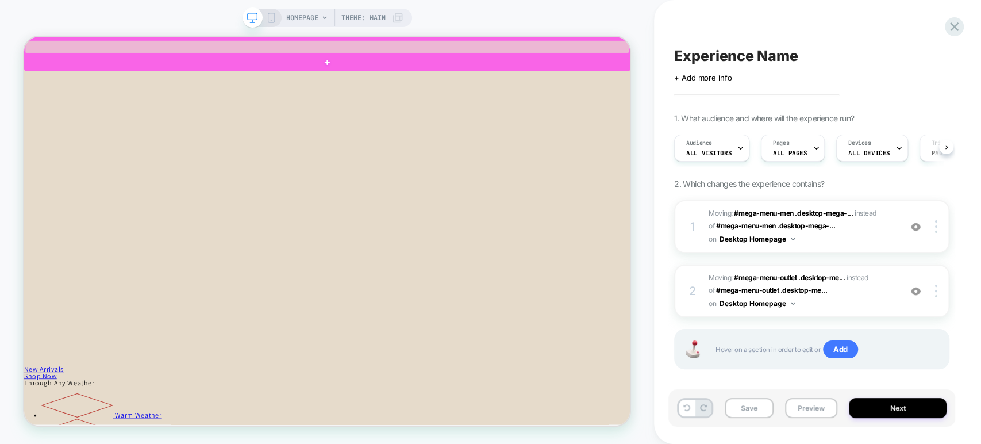
click at [98, 47] on div at bounding box center [428, 50] width 806 height 17
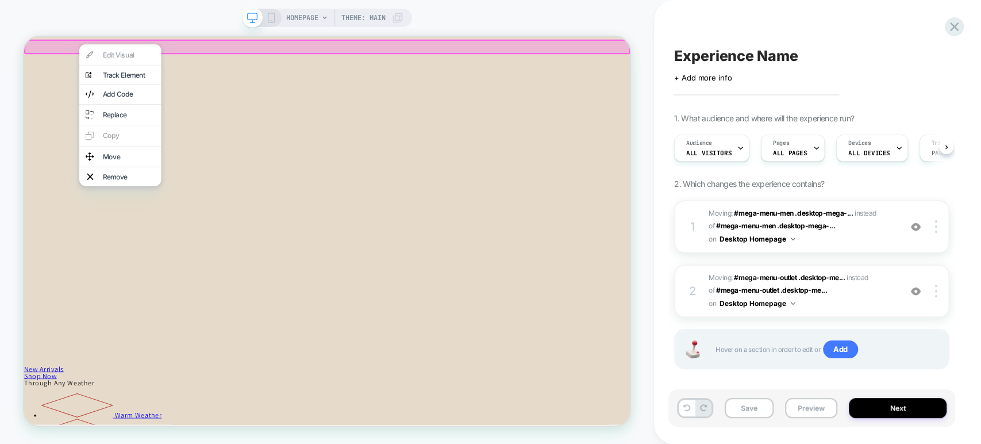
click at [207, 8] on div "HOMEPAGE Theme: MAIN" at bounding box center [327, 222] width 654 height 444
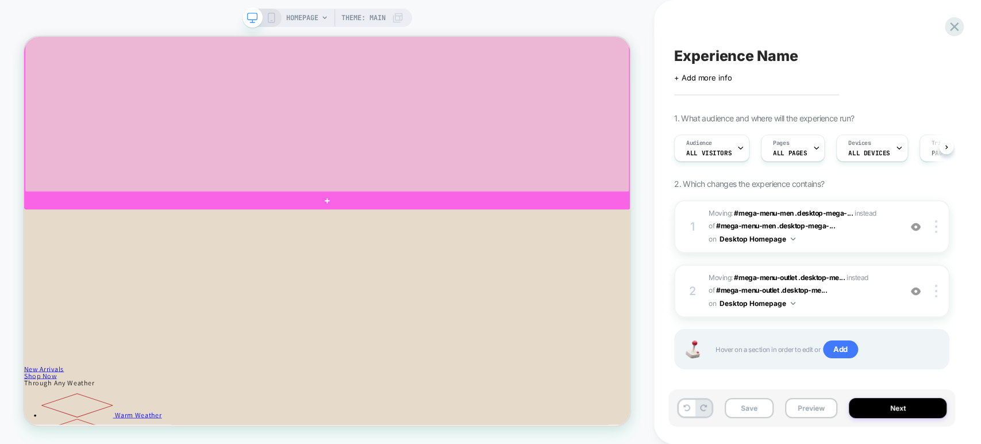
click at [84, 46] on div at bounding box center [428, 17] width 806 height 452
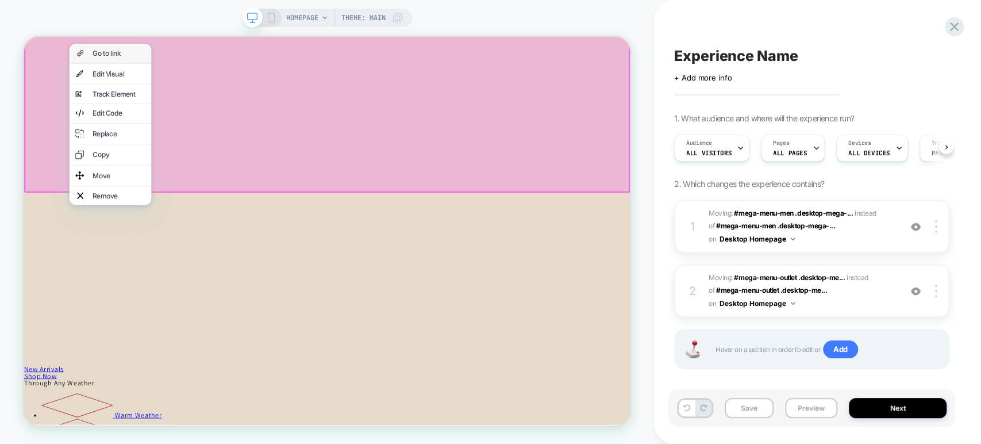
click at [139, 54] on div "Go to link" at bounding box center [151, 58] width 70 height 9
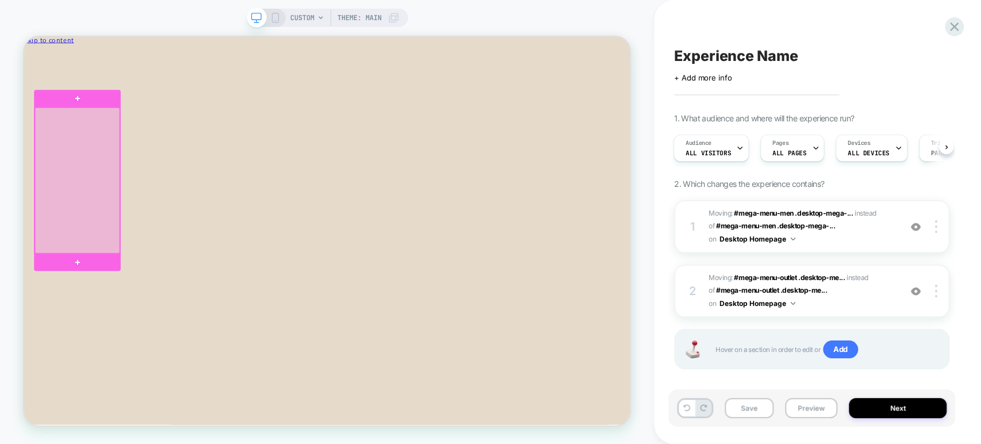
click at [118, 227] on div at bounding box center [95, 228] width 113 height 194
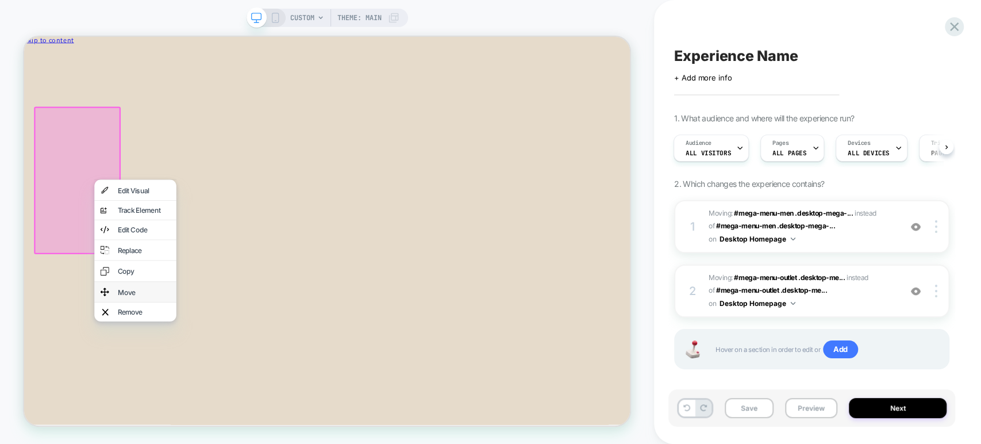
click at [169, 363] on div "Move" at bounding box center [172, 377] width 109 height 28
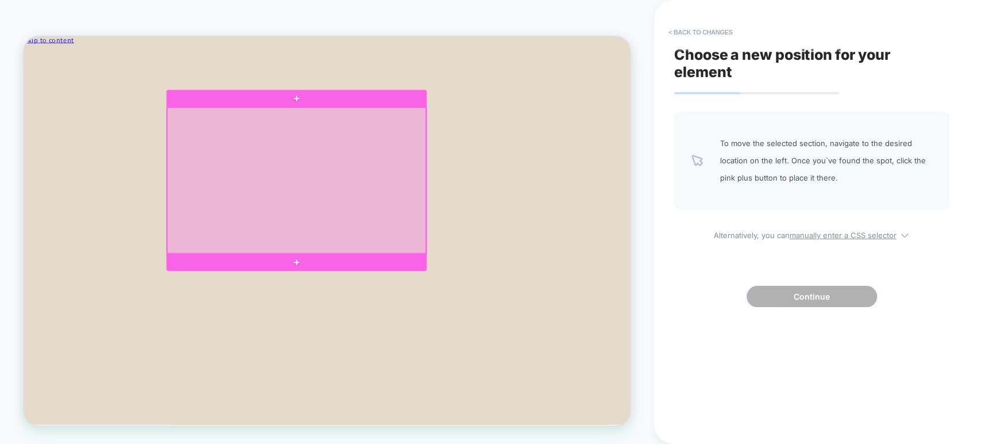
click at [290, 149] on div at bounding box center [387, 228] width 345 height 194
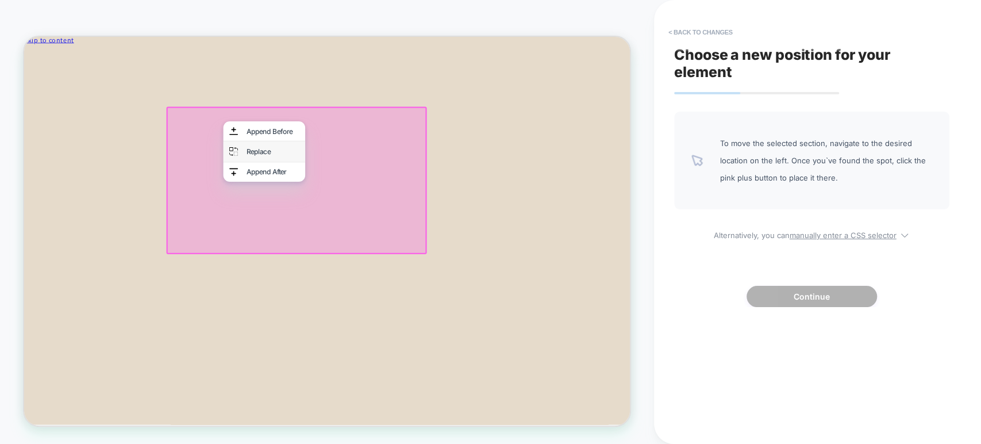
click at [329, 187] on div "Replace" at bounding box center [356, 189] width 70 height 9
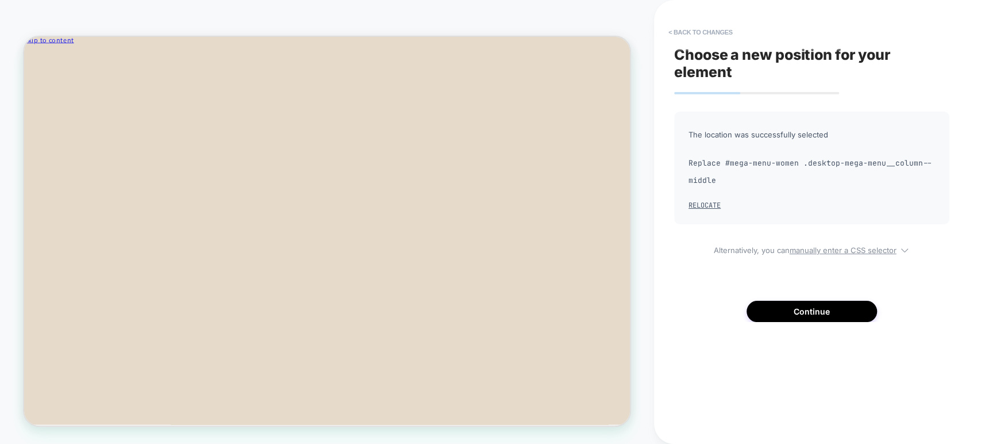
click at [701, 322] on div "Choose a new position for your element The location was successfully selected R…" at bounding box center [811, 221] width 287 height 421
click at [701, 316] on button "Continue" at bounding box center [811, 311] width 130 height 21
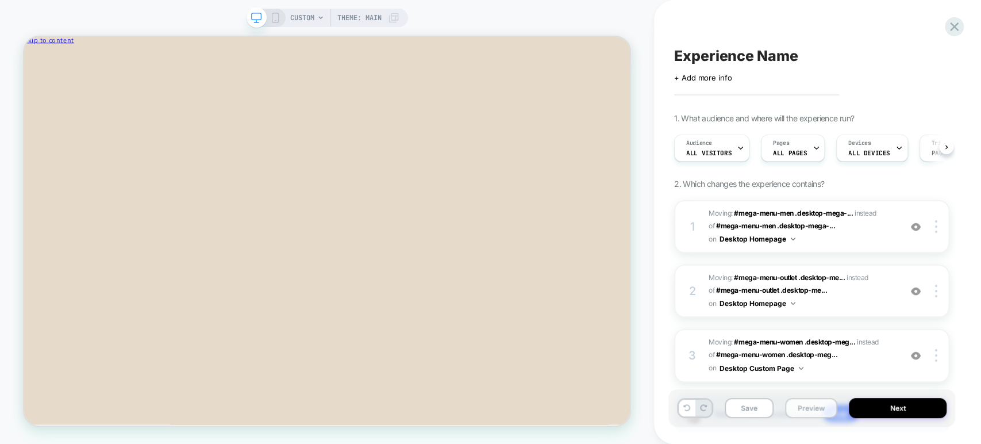
click at [701, 410] on button "Preview" at bounding box center [811, 408] width 52 height 20
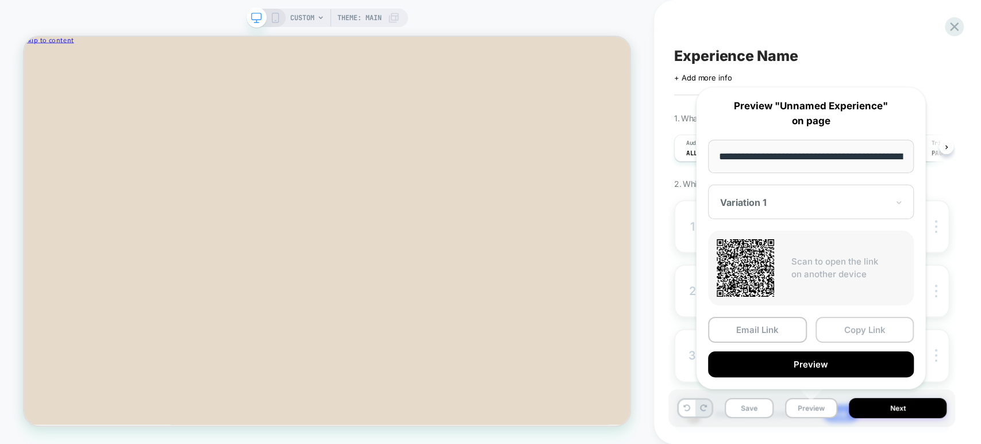
click at [701, 330] on button "Copy Link" at bounding box center [864, 330] width 99 height 26
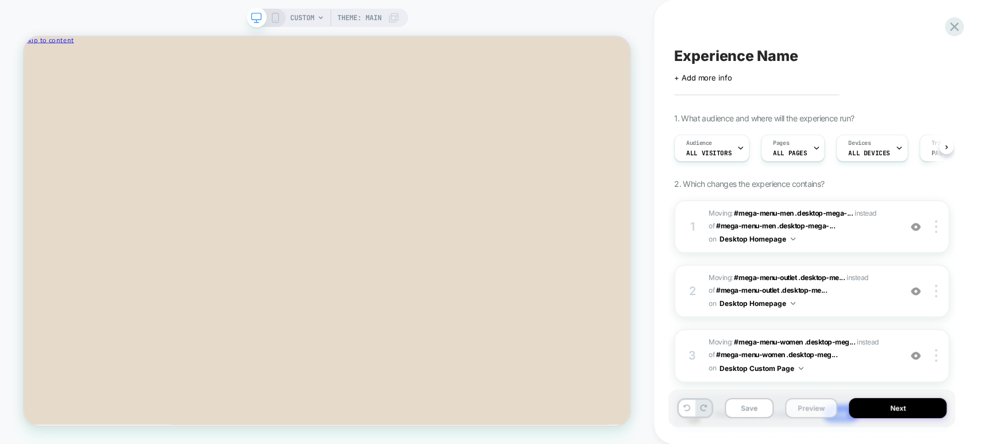
click at [701, 411] on button "Preview" at bounding box center [811, 408] width 52 height 20
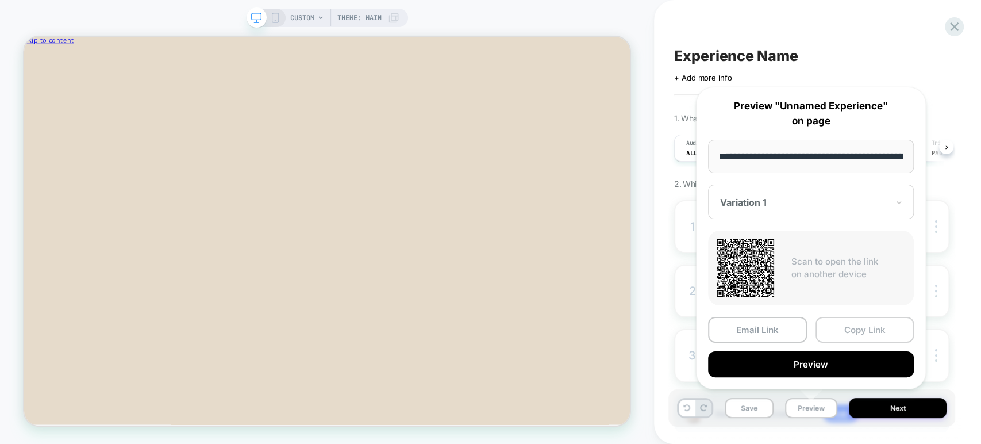
click at [701, 325] on button "Copy Link" at bounding box center [864, 330] width 99 height 26
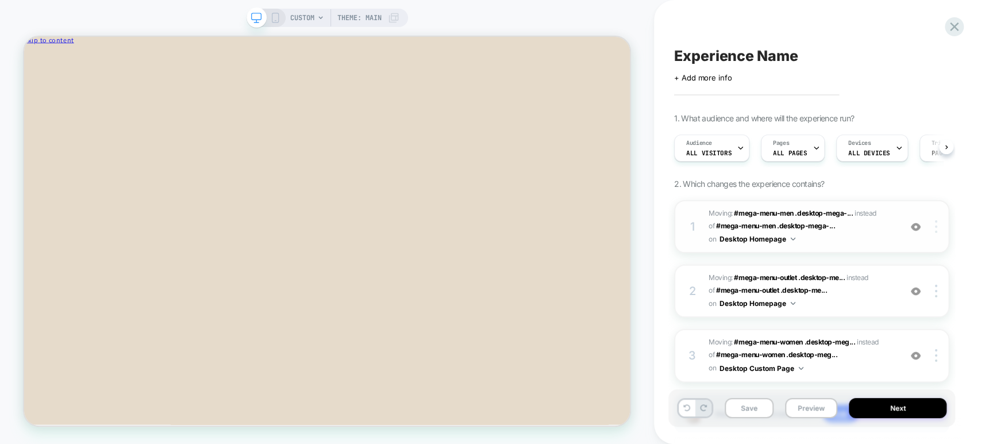
click at [701, 225] on div at bounding box center [938, 226] width 22 height 13
click at [701, 226] on div "Delete" at bounding box center [868, 225] width 102 height 31
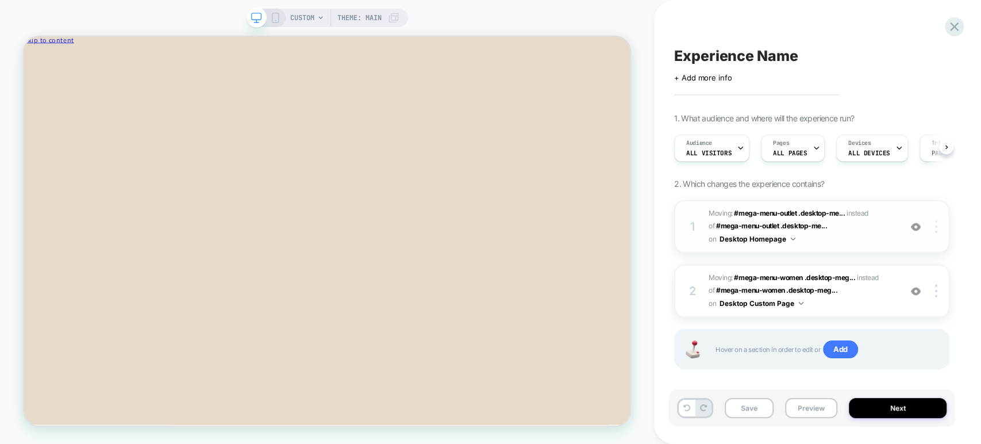
click at [701, 228] on img at bounding box center [936, 226] width 2 height 13
click at [701, 230] on div "Delete" at bounding box center [868, 225] width 102 height 31
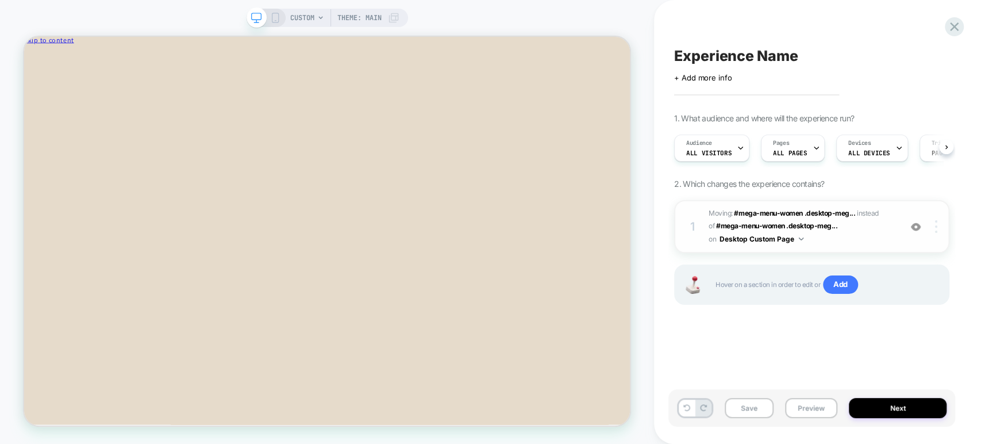
click at [701, 224] on img at bounding box center [936, 226] width 2 height 13
click at [701, 260] on div "Delete" at bounding box center [868, 258] width 102 height 31
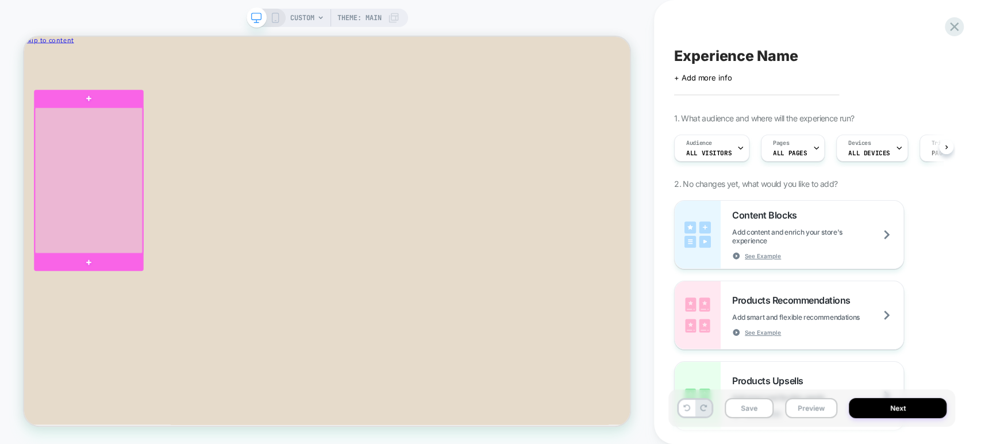
click at [83, 232] on div at bounding box center [111, 228] width 144 height 194
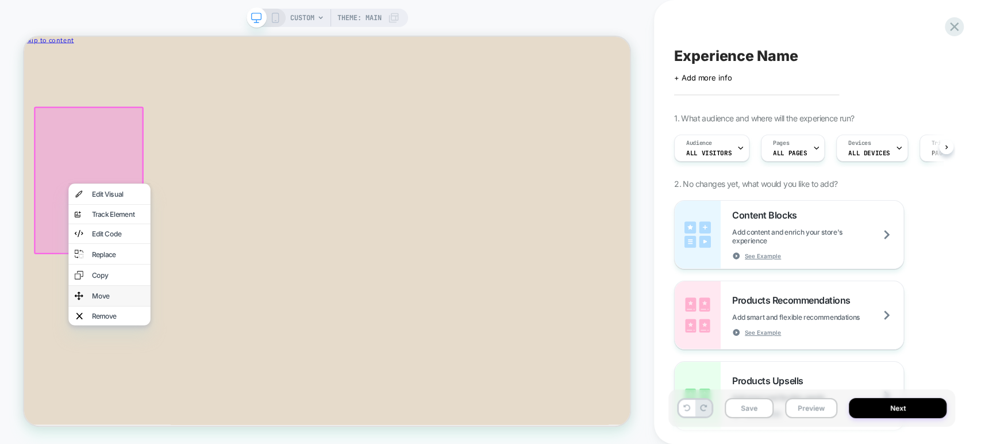
click at [125, 368] on div "Move" at bounding box center [137, 382] width 109 height 28
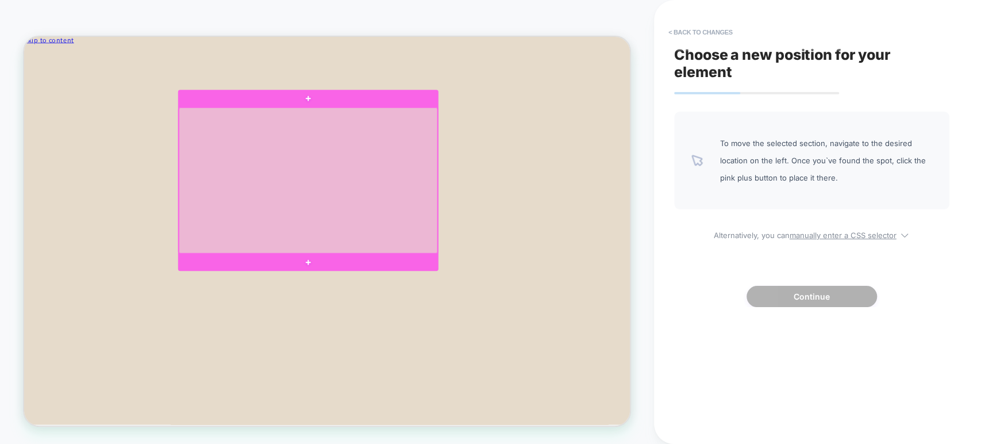
click at [337, 145] on div at bounding box center [402, 228] width 345 height 194
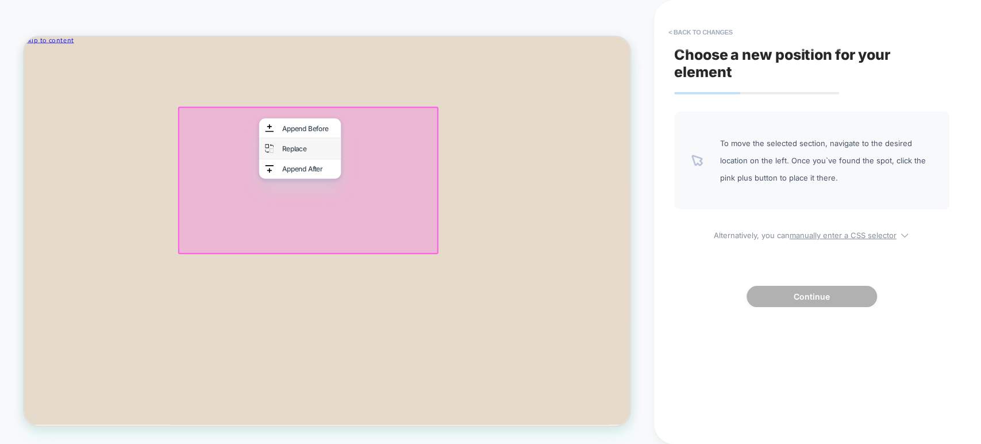
click at [356, 175] on div "Replace" at bounding box center [391, 186] width 109 height 28
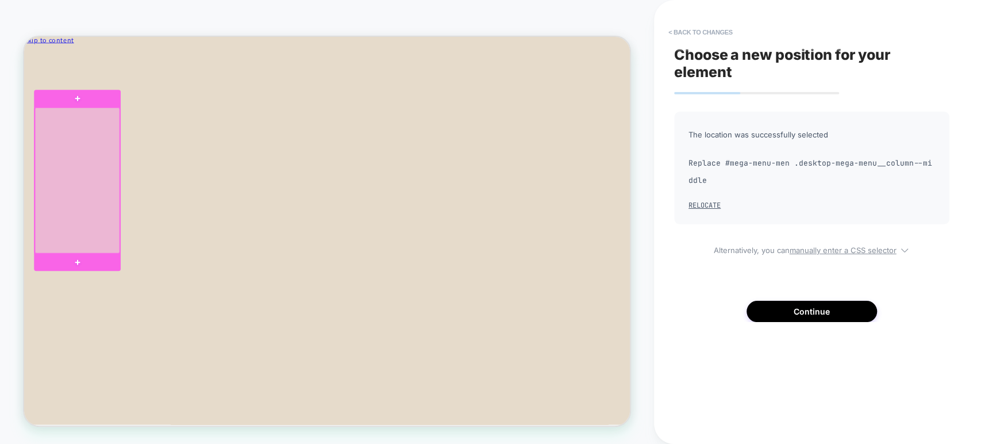
click at [110, 145] on div at bounding box center [95, 228] width 113 height 194
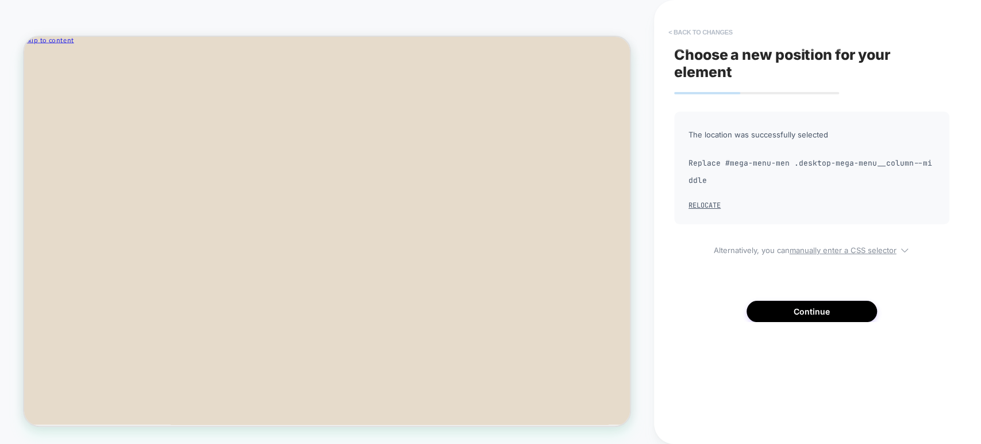
click at [673, 31] on button "< Back to changes" at bounding box center [701, 32] width 76 height 18
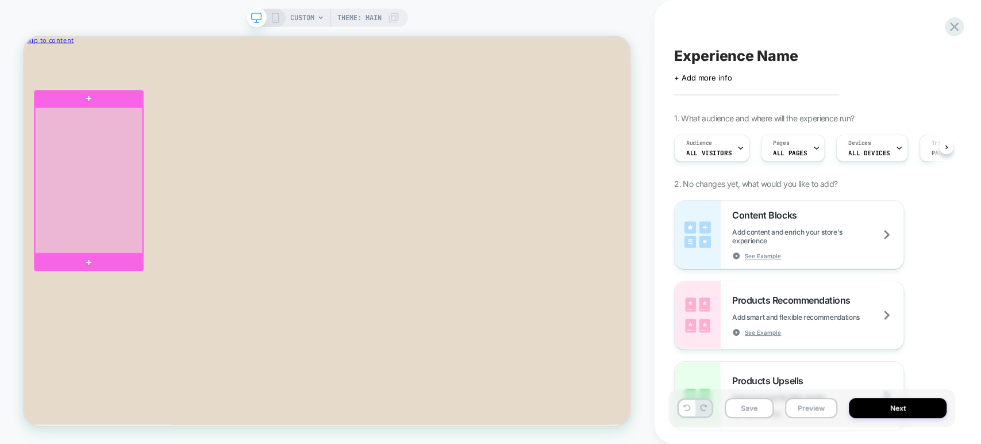
click at [91, 229] on div at bounding box center [111, 228] width 144 height 194
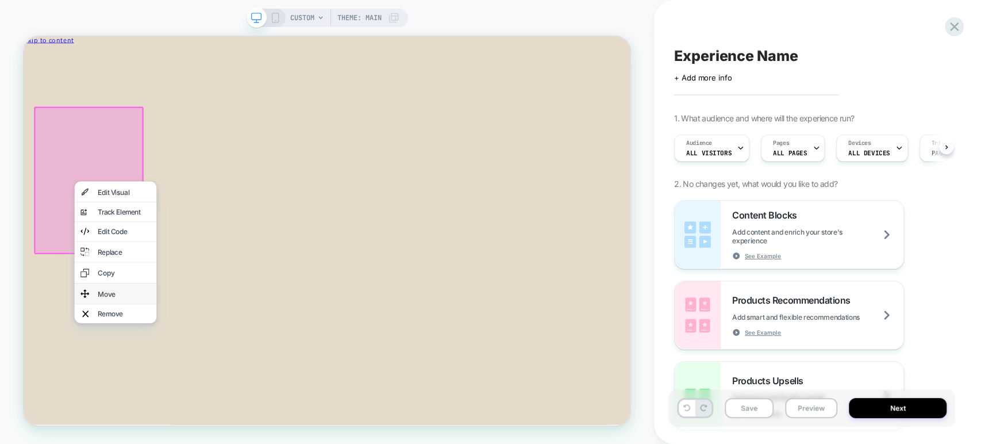
click at [137, 365] on div "Move" at bounding box center [145, 379] width 109 height 28
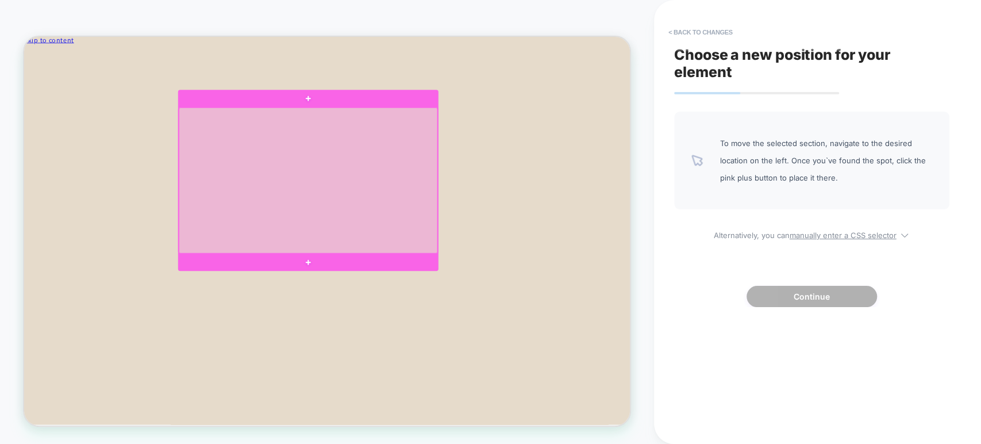
click at [340, 280] on div at bounding box center [402, 228] width 345 height 194
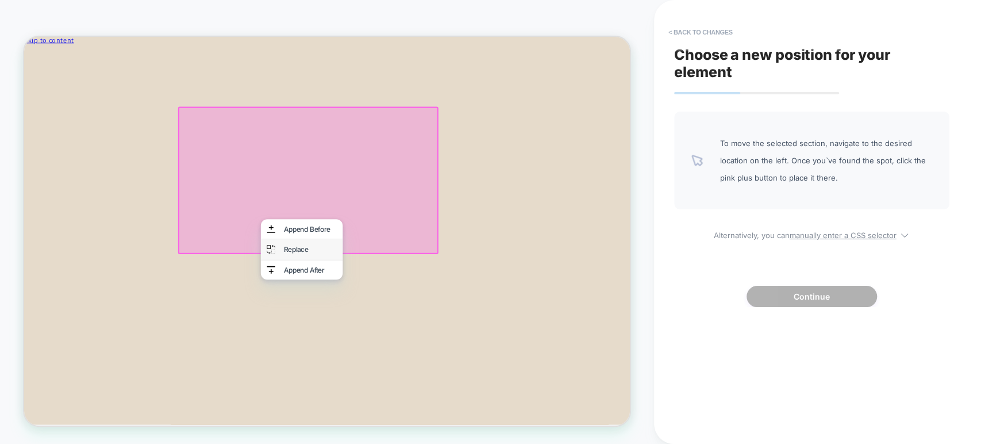
click at [374, 315] on div "Replace" at bounding box center [406, 319] width 70 height 9
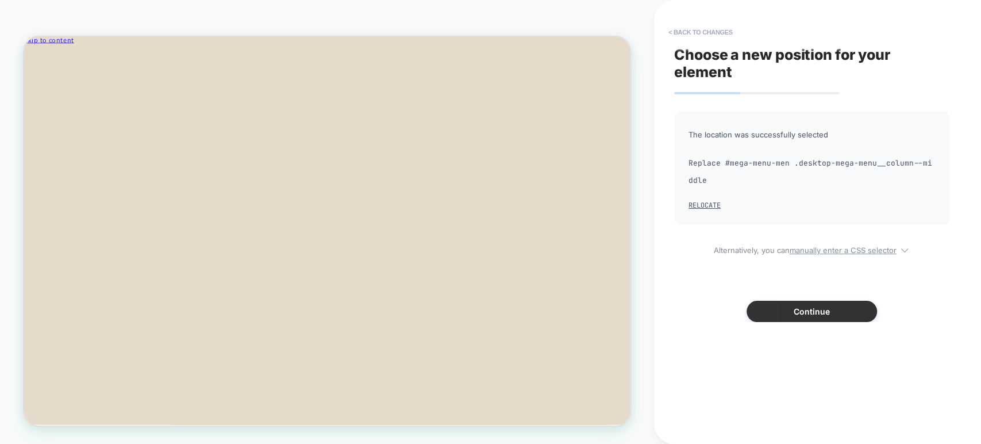
click at [701, 320] on button "Continue" at bounding box center [811, 311] width 130 height 21
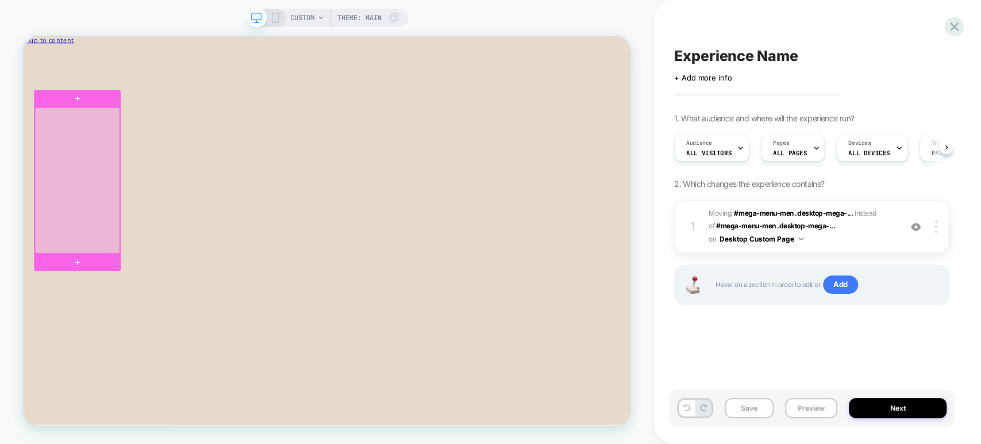
click at [137, 221] on div at bounding box center [95, 228] width 113 height 194
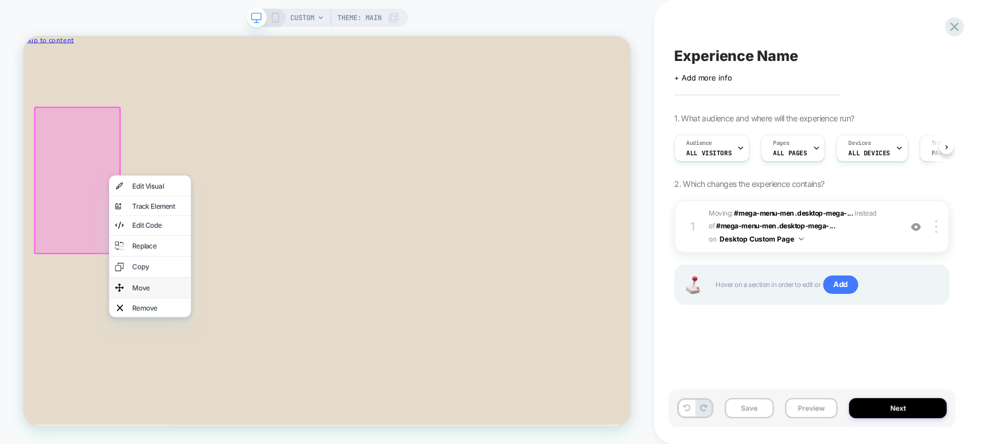
click at [202, 367] on div "Move" at bounding box center [203, 371] width 70 height 9
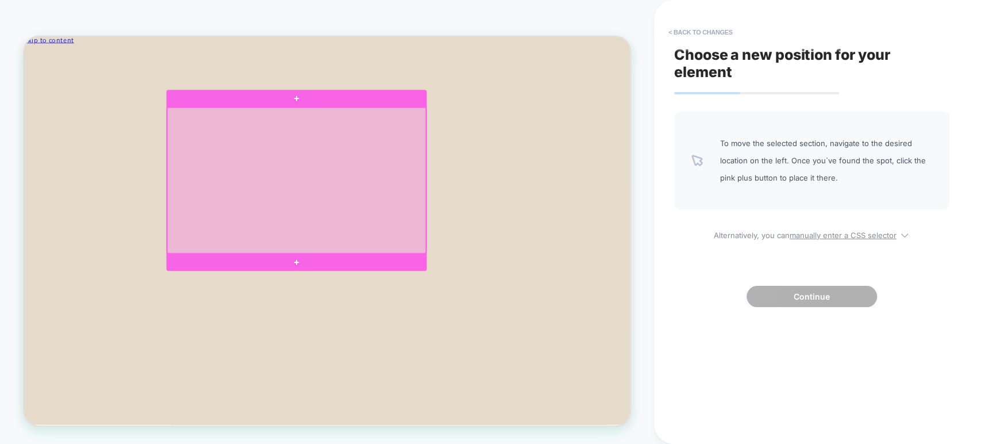
click at [321, 253] on div at bounding box center [387, 228] width 345 height 194
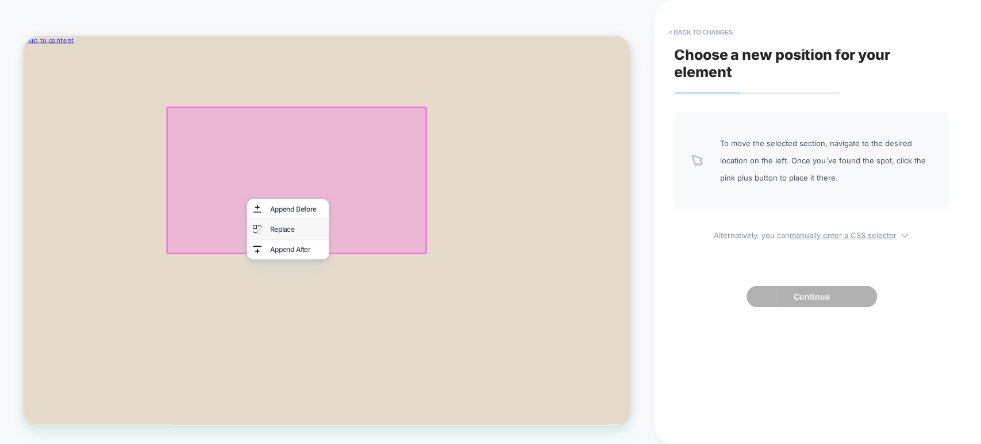
click at [346, 284] on div "Replace" at bounding box center [375, 293] width 109 height 28
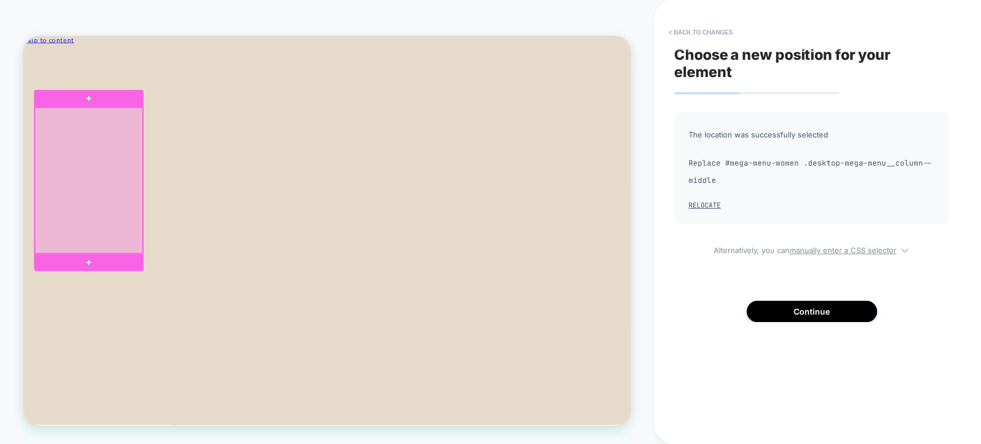
click at [152, 236] on div at bounding box center [111, 228] width 144 height 194
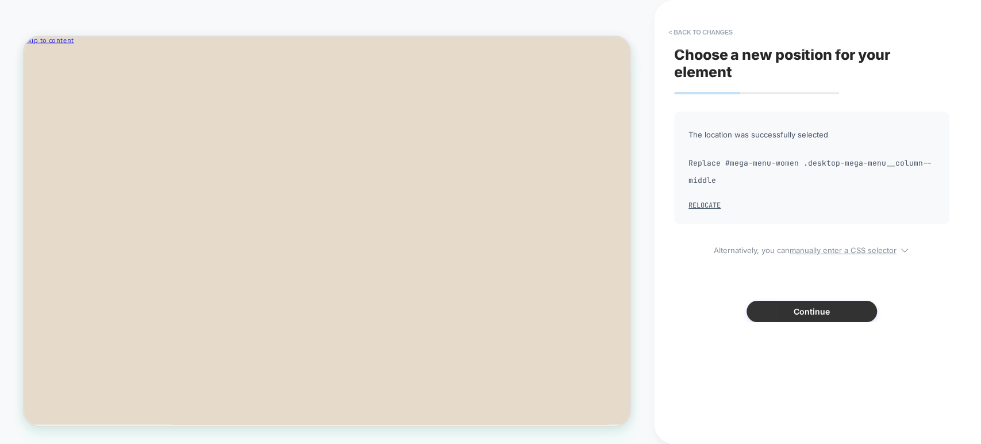
click at [701, 309] on button "Continue" at bounding box center [811, 311] width 130 height 21
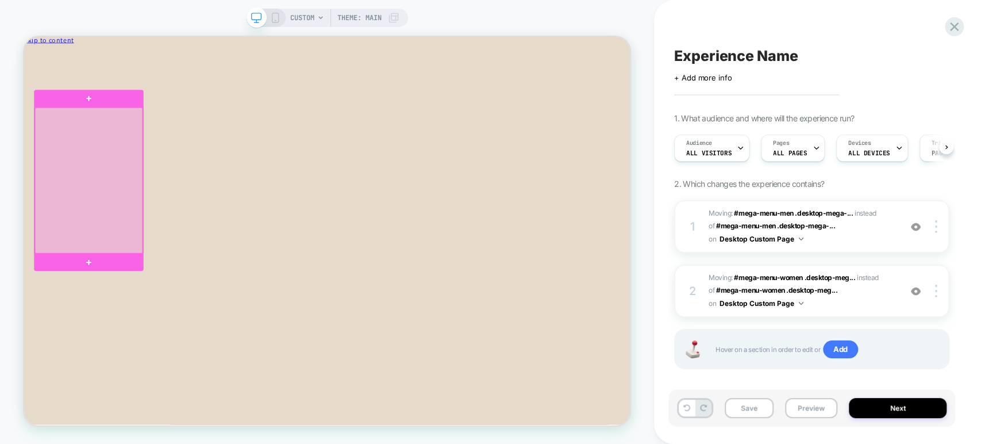
click at [92, 301] on div at bounding box center [111, 228] width 144 height 194
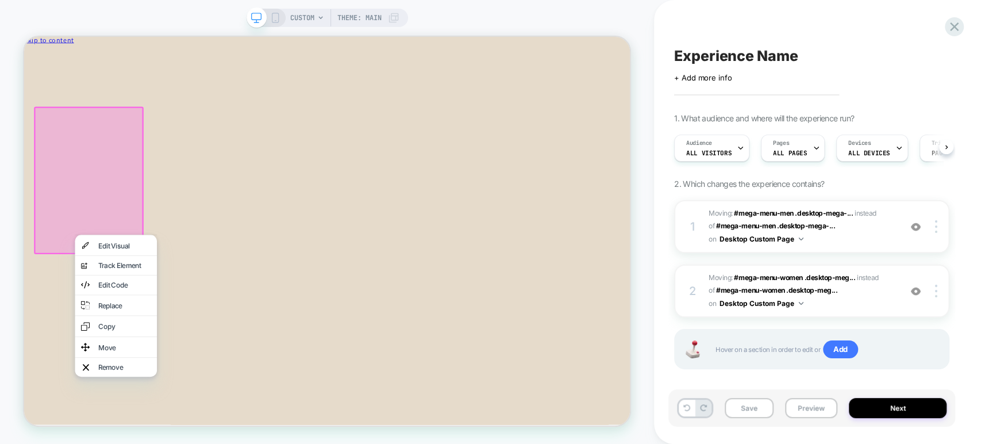
click at [151, 425] on div "Move" at bounding box center [158, 450] width 70 height 9
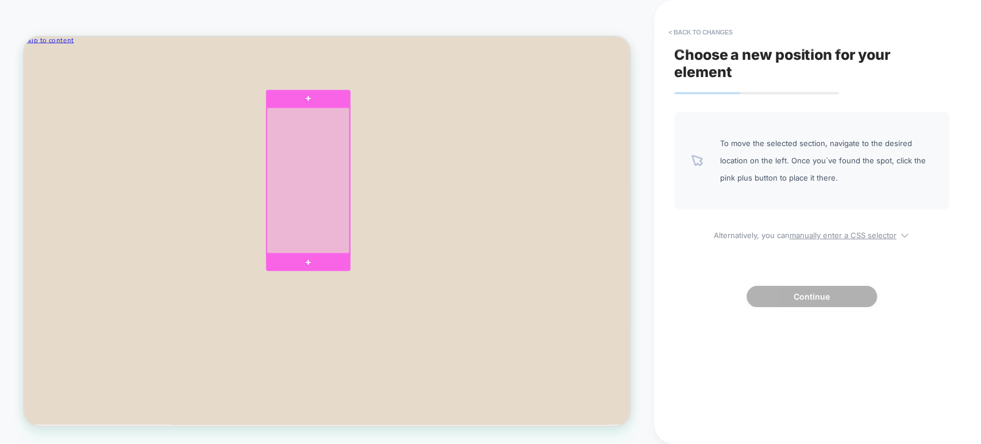
click at [426, 283] on div at bounding box center [403, 228] width 110 height 194
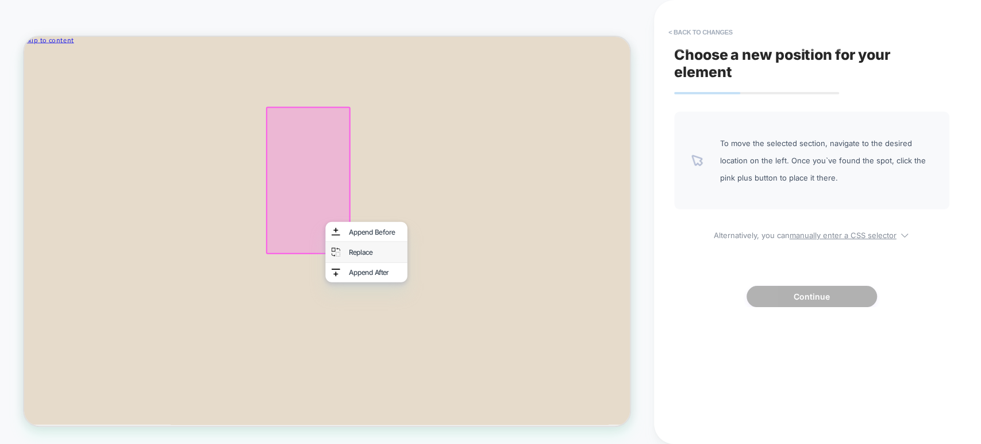
click at [451, 311] on div "Replace" at bounding box center [480, 324] width 109 height 28
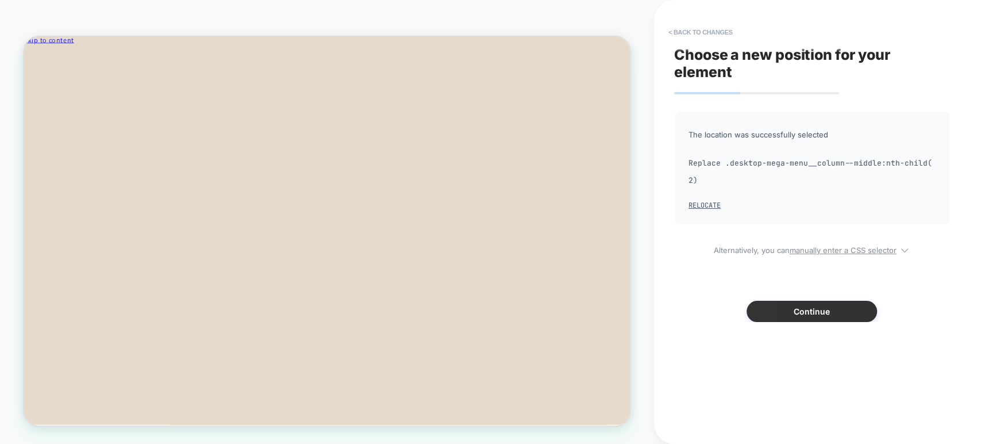
click at [701, 301] on button "Continue" at bounding box center [811, 311] width 130 height 21
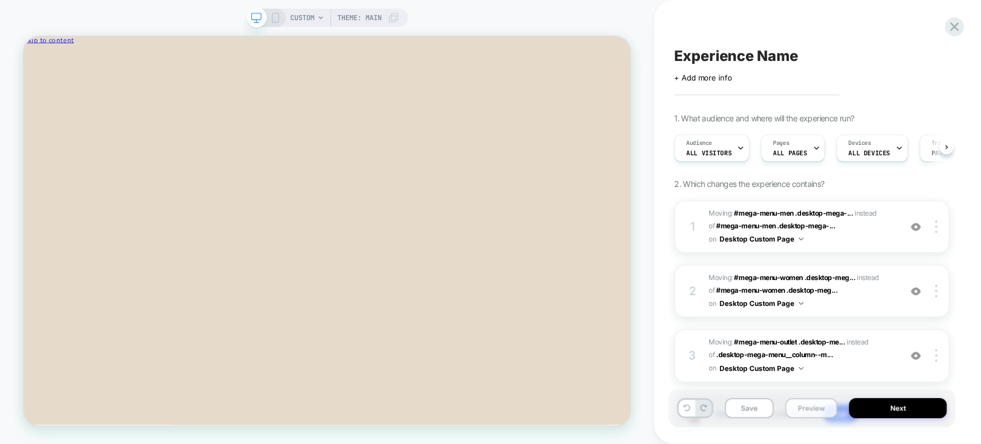
click at [701, 412] on button "Preview" at bounding box center [811, 408] width 52 height 20
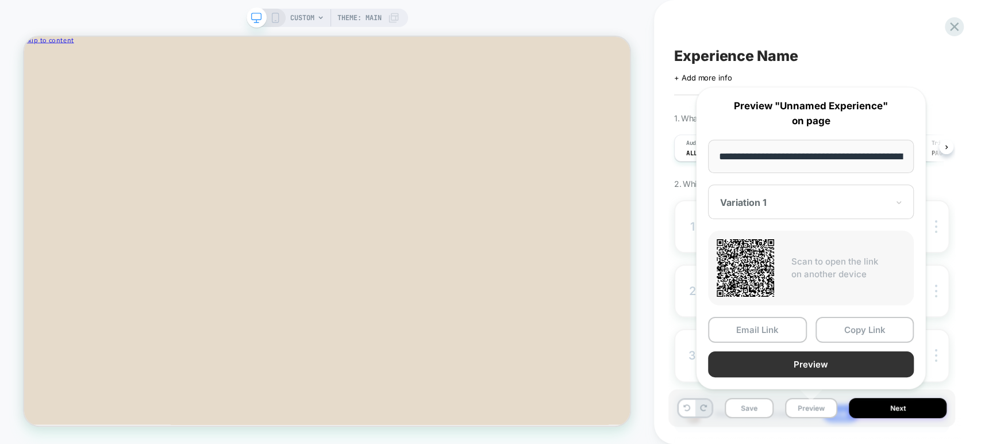
click at [701, 360] on button "Preview" at bounding box center [811, 364] width 206 height 26
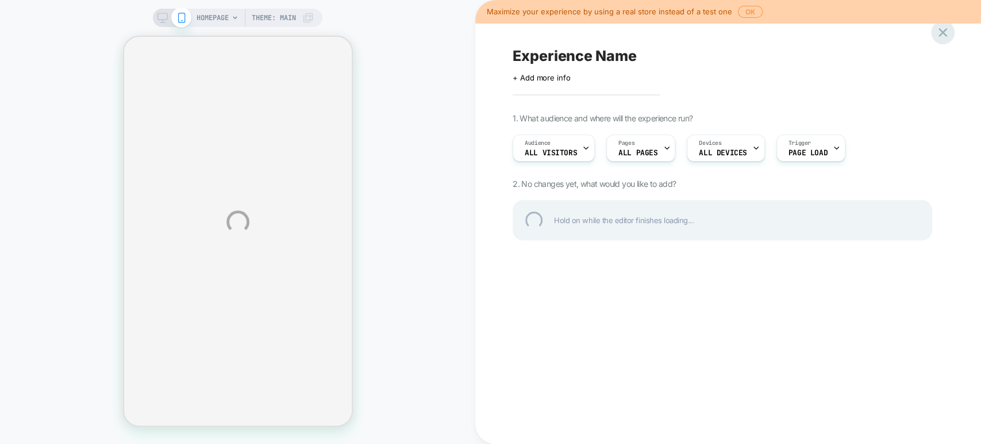
click at [941, 36] on div at bounding box center [943, 33] width 24 height 24
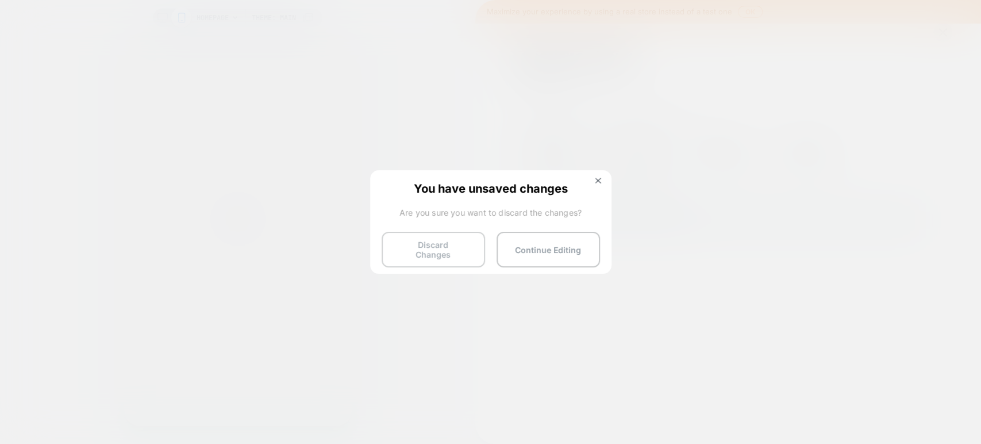
click at [418, 250] on button "Discard Changes" at bounding box center [433, 250] width 103 height 36
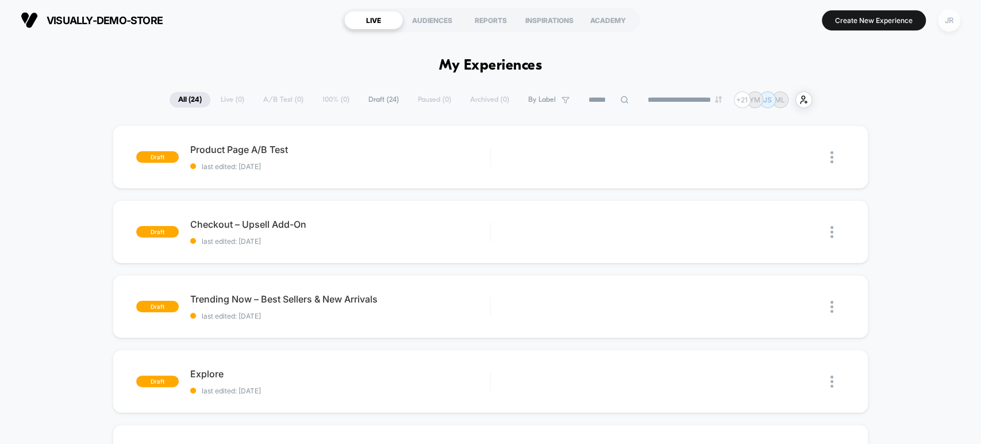
click at [953, 23] on div "JR" at bounding box center [949, 20] width 22 height 22
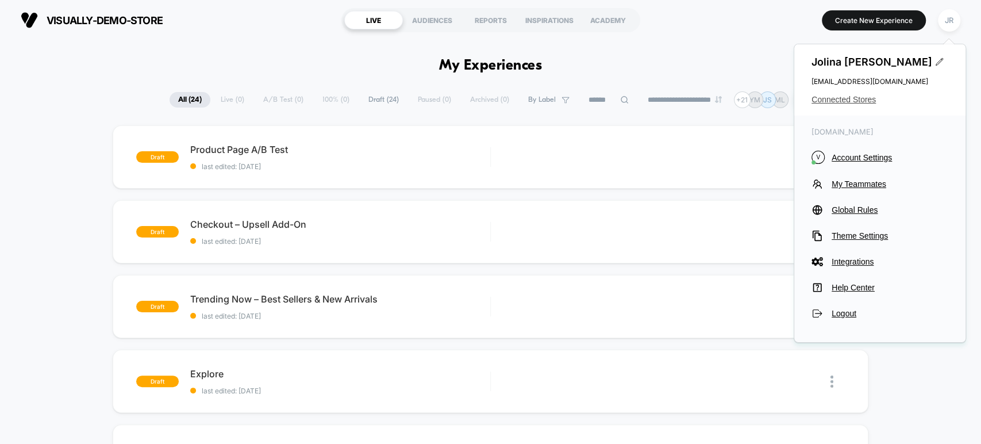
click at [861, 98] on span "Connected Stores" at bounding box center [879, 99] width 137 height 9
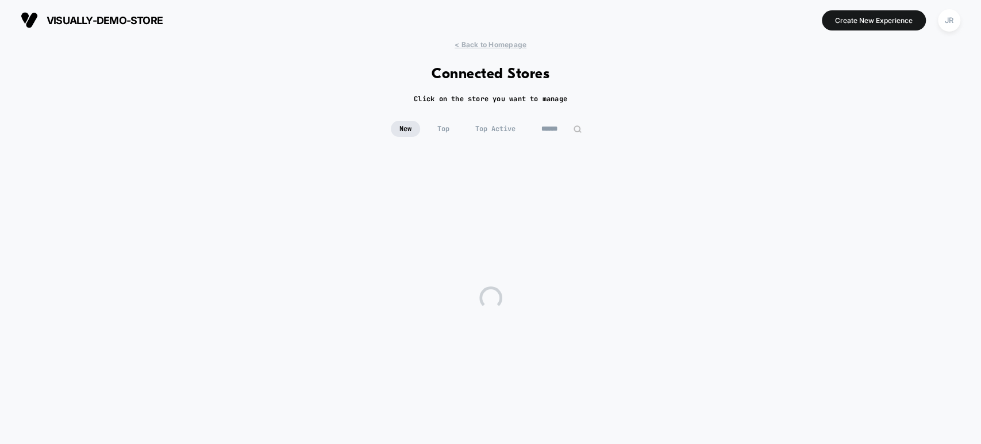
click at [548, 129] on input at bounding box center [561, 129] width 57 height 16
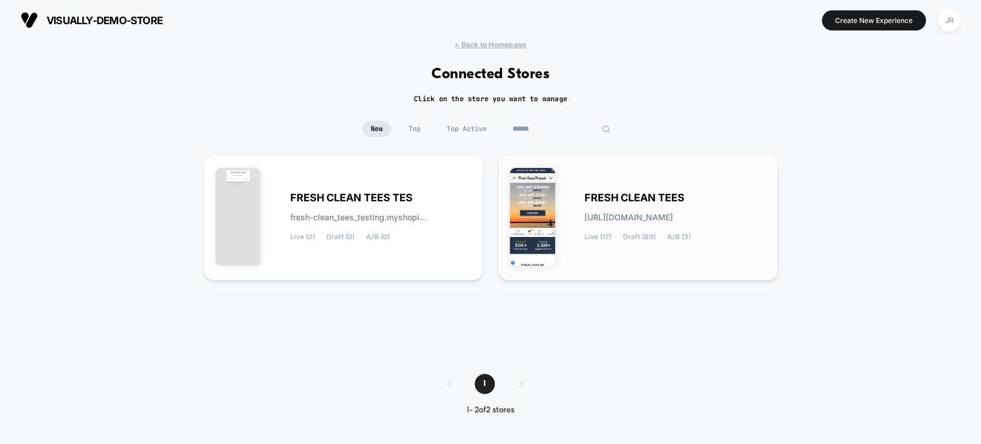
type input "*****"
click at [629, 252] on div "FRESH CLEAN TEES fresh-clean_tees.myshopify.com Live (17) Draft (89) A/B (3)" at bounding box center [638, 217] width 256 height 102
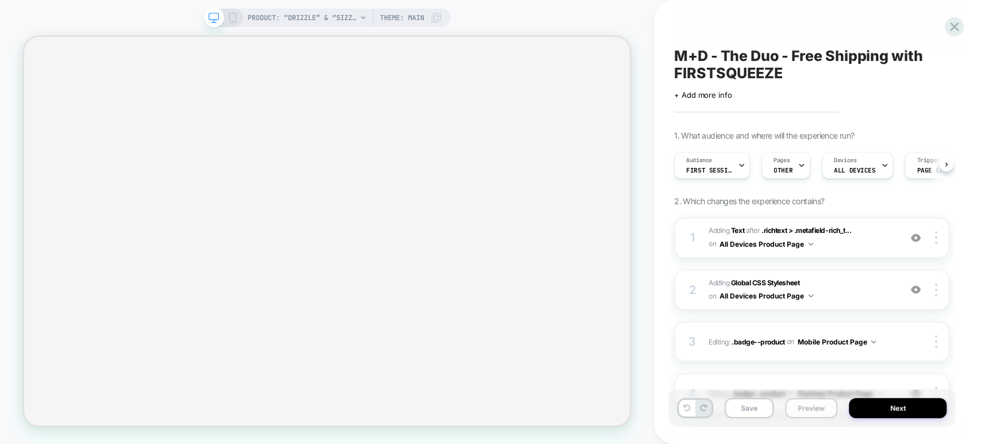
click at [818, 407] on button "Preview" at bounding box center [811, 408] width 52 height 20
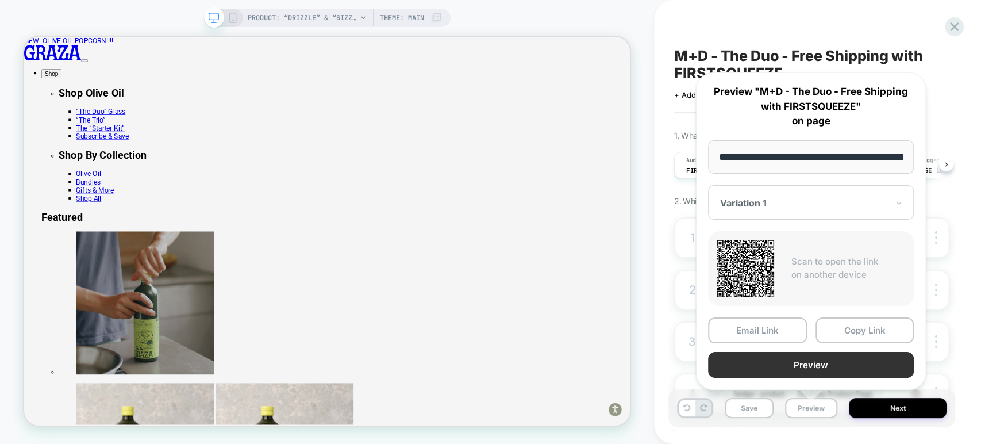
click at [847, 367] on button "Preview" at bounding box center [811, 365] width 206 height 26
